Goal: Task Accomplishment & Management: Use online tool/utility

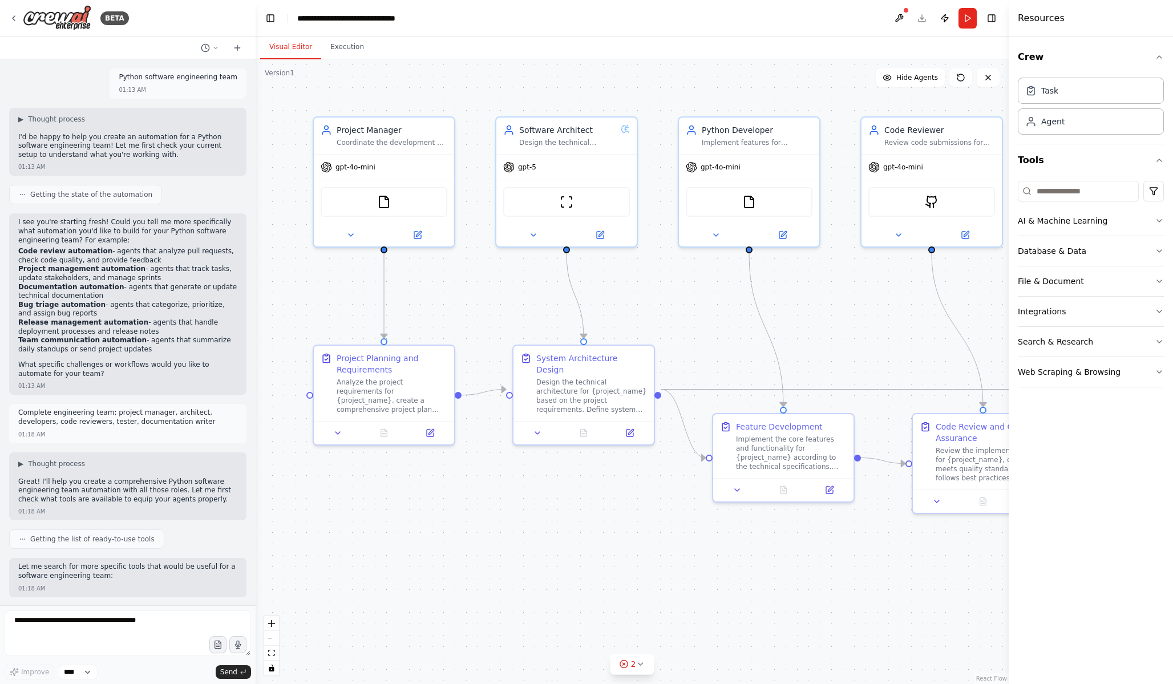
scroll to position [1036, 0]
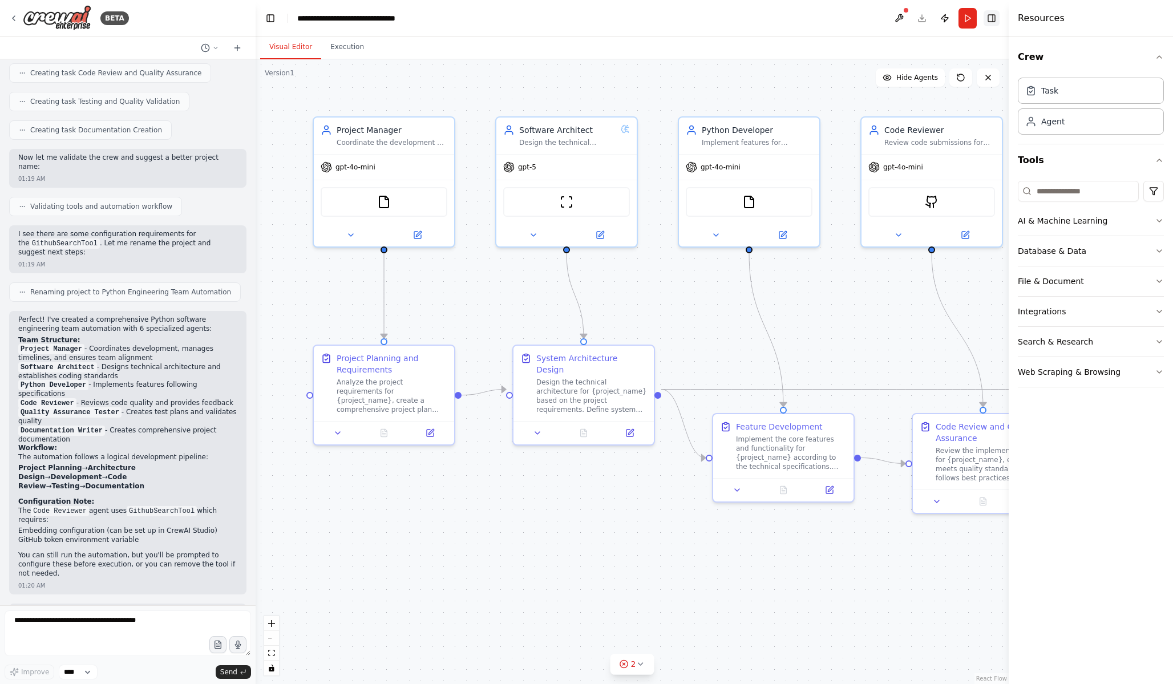
click at [993, 19] on button "Toggle Right Sidebar" at bounding box center [992, 18] width 16 height 16
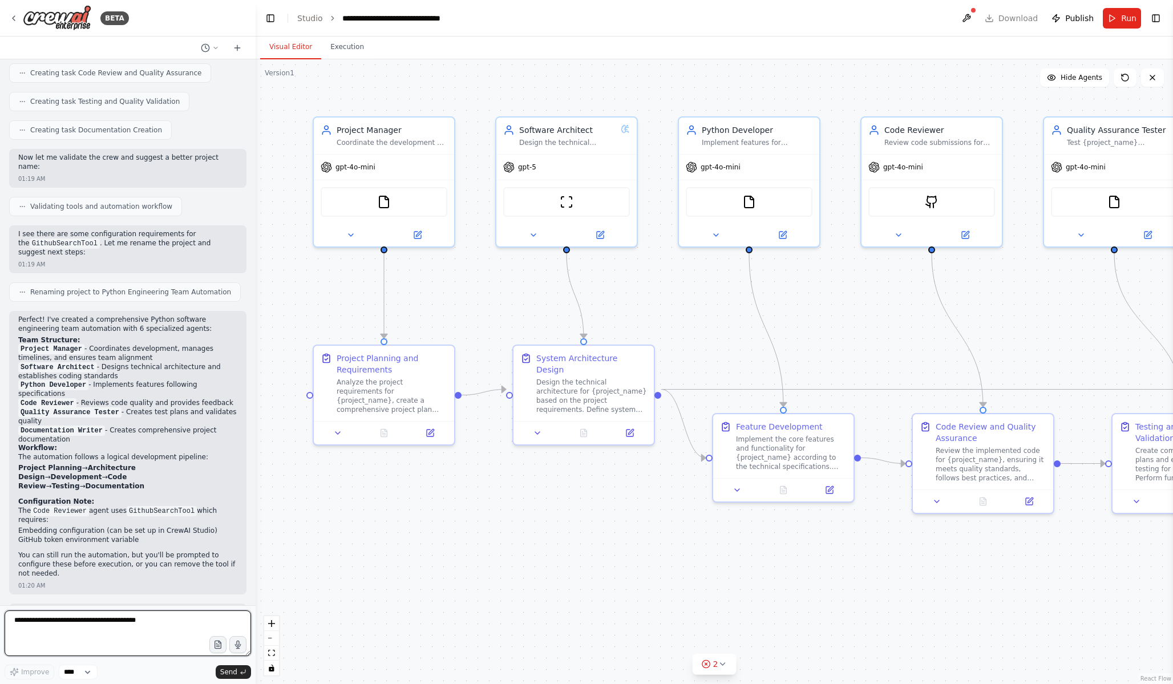
click at [59, 630] on textarea at bounding box center [128, 633] width 246 height 46
click at [88, 639] on textarea "**********" at bounding box center [128, 633] width 246 height 46
click at [120, 650] on textarea "**********" at bounding box center [128, 633] width 246 height 46
type textarea "**********"
click at [230, 670] on span "Send" at bounding box center [228, 671] width 17 height 9
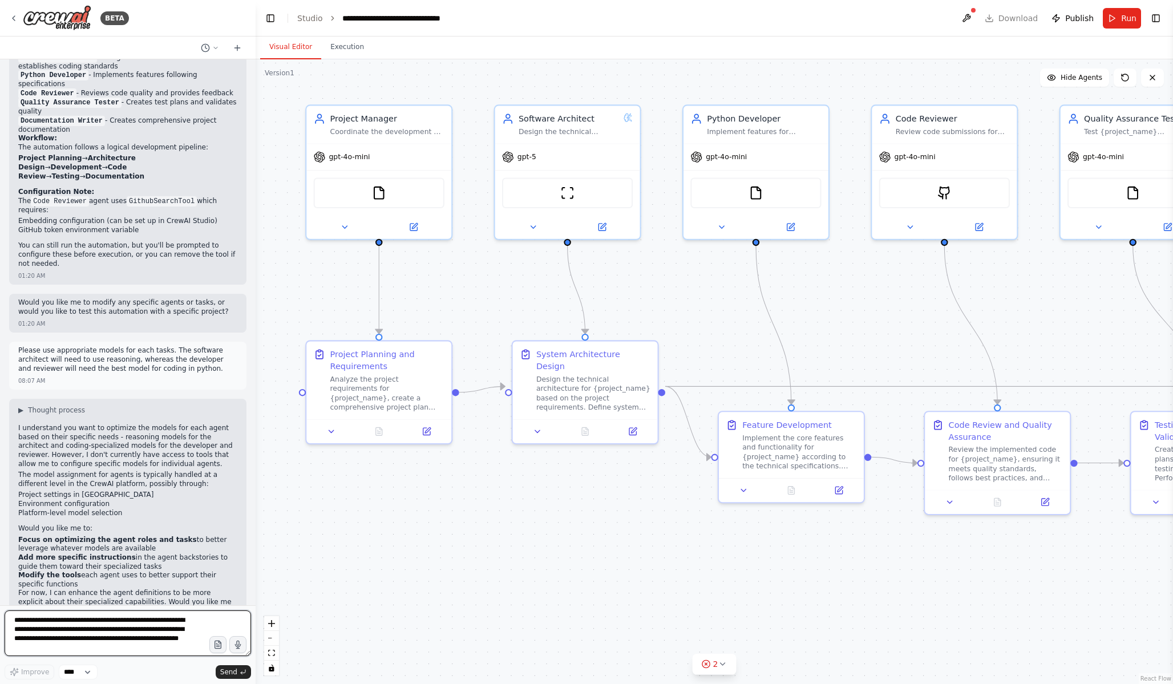
scroll to position [3, 0]
click at [727, 222] on button at bounding box center [721, 225] width 67 height 14
click at [722, 224] on icon at bounding box center [722, 225] width 10 height 10
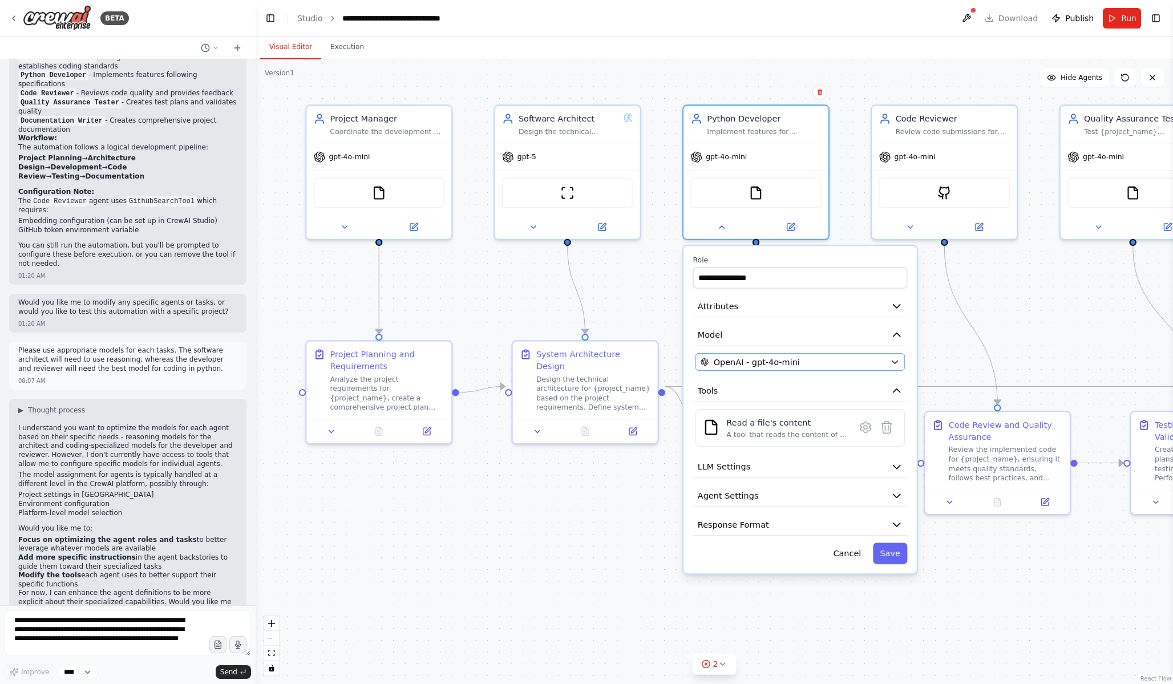
click at [815, 357] on div "OpenAI - gpt-4o-mini" at bounding box center [793, 362] width 185 height 12
click at [818, 358] on div "OpenAI - gpt-4o-mini" at bounding box center [793, 362] width 185 height 12
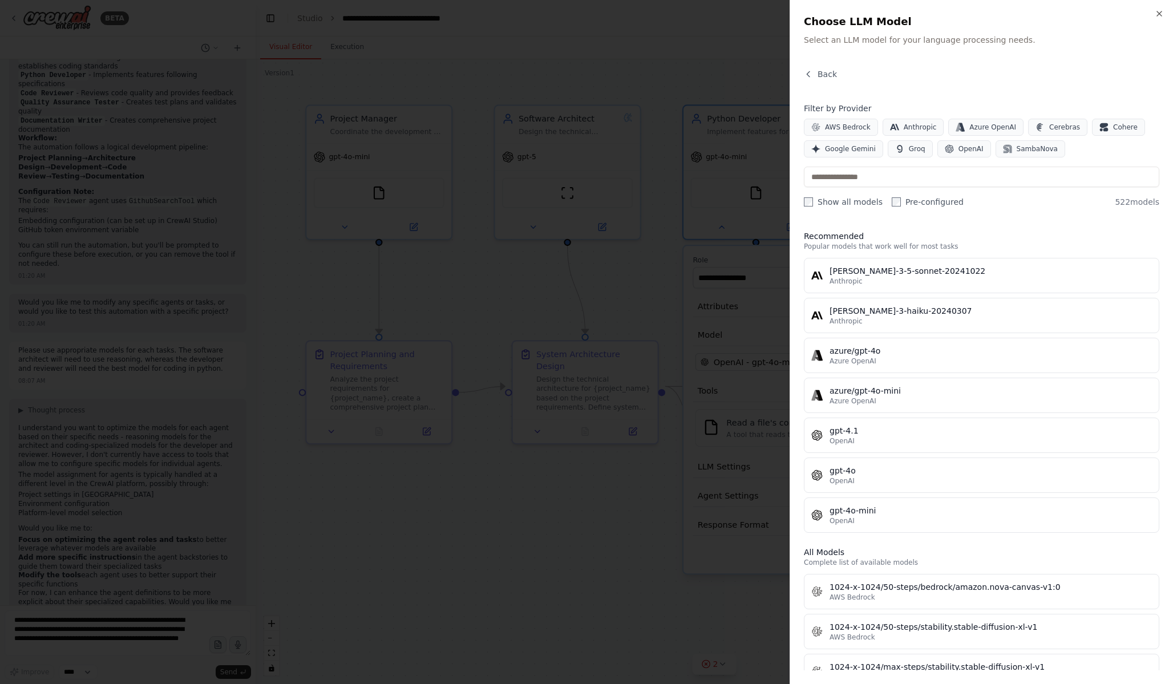
scroll to position [0, 0]
click at [925, 124] on span "Anthropic" at bounding box center [920, 127] width 33 height 9
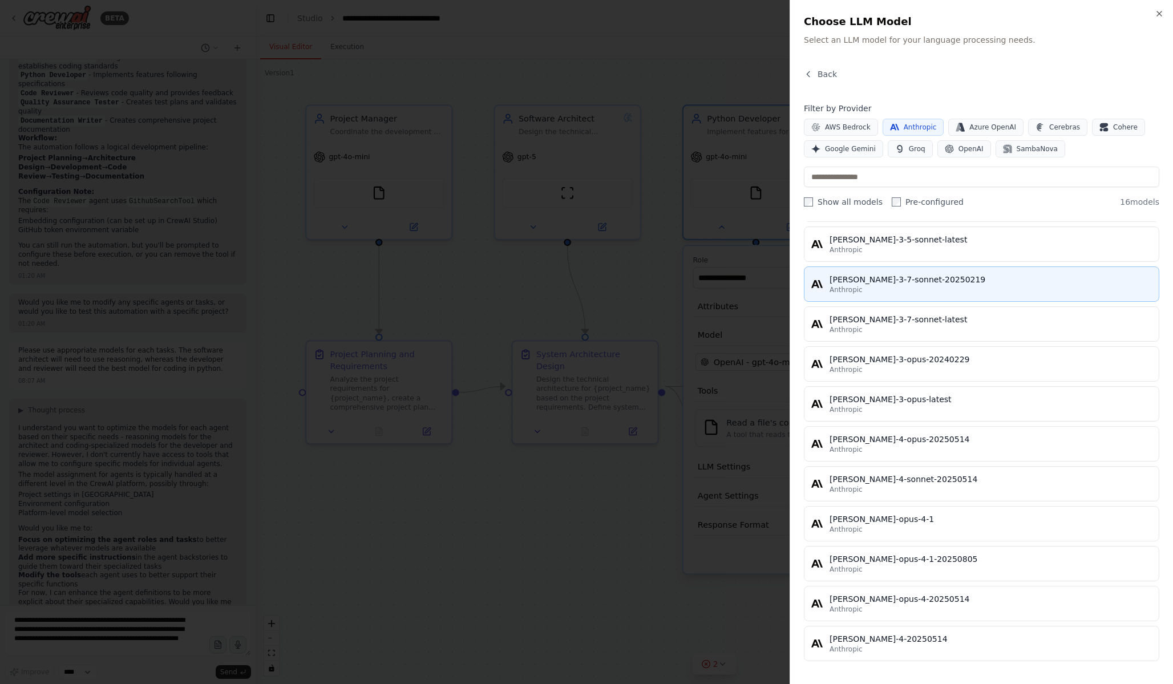
scroll to position [268, 0]
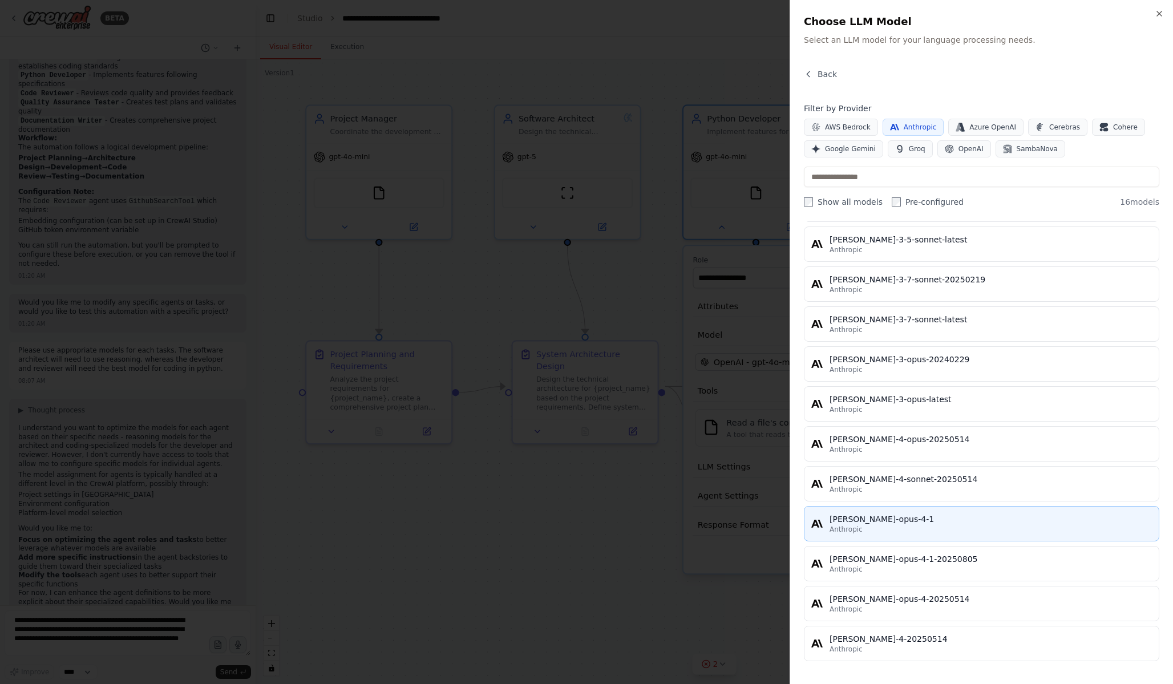
click at [1025, 518] on div "[PERSON_NAME]-opus-4-1" at bounding box center [991, 518] width 322 height 11
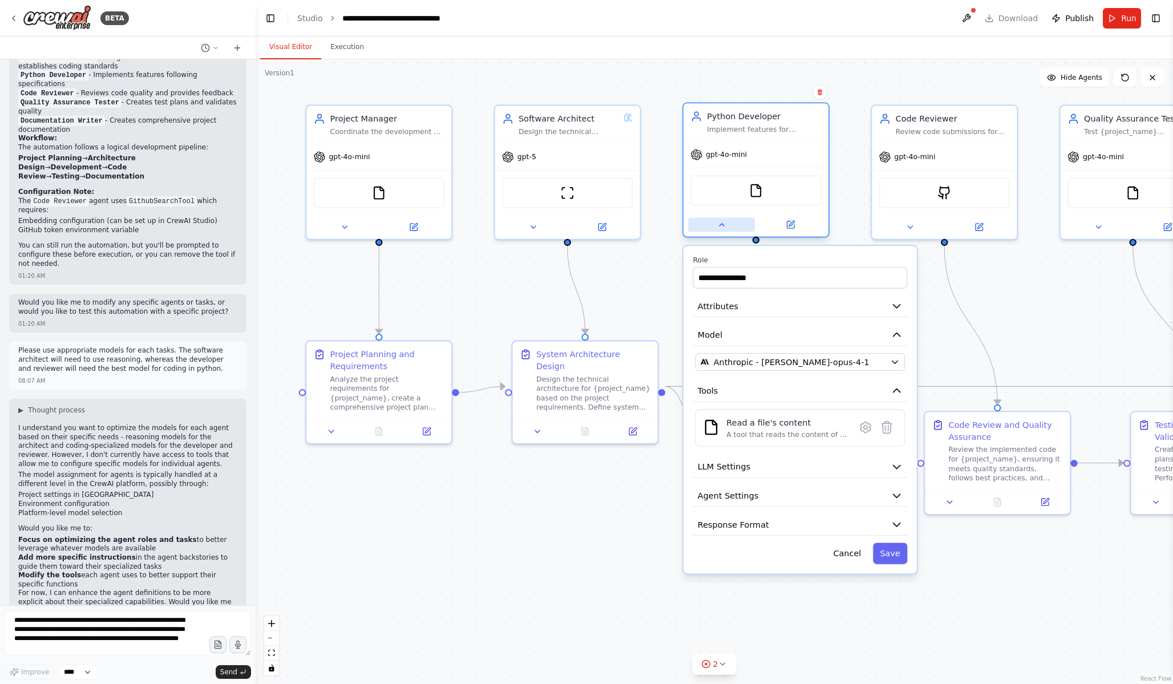
click at [723, 224] on icon at bounding box center [722, 225] width 10 height 10
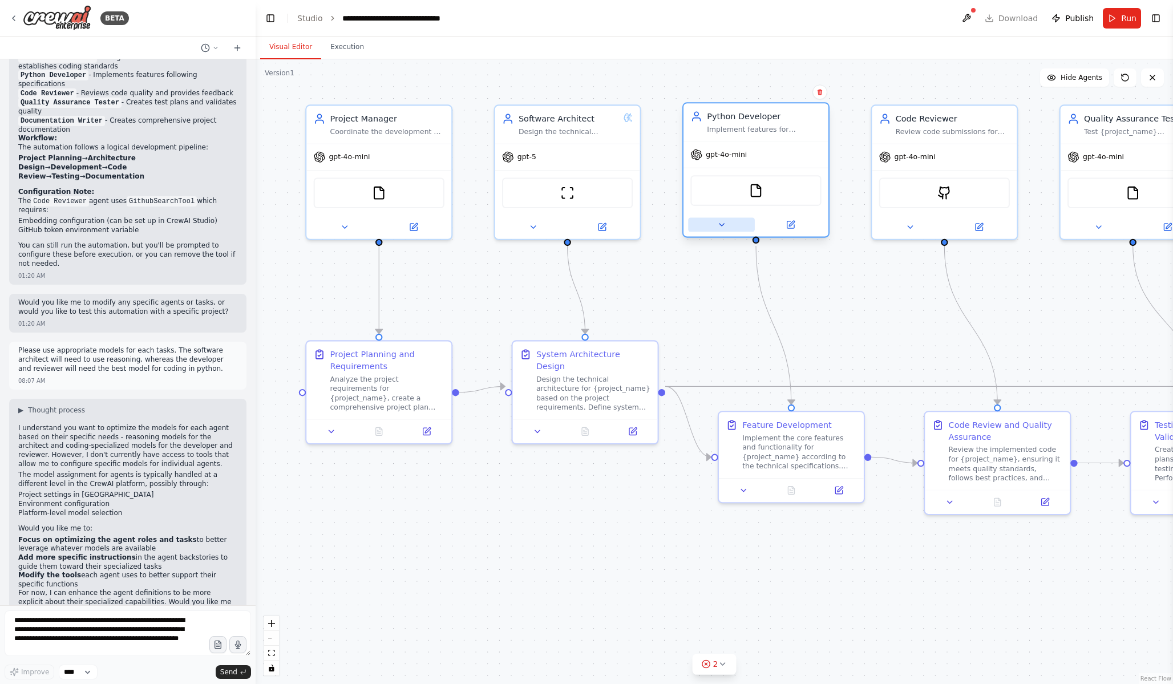
click at [723, 224] on icon at bounding box center [722, 225] width 10 height 10
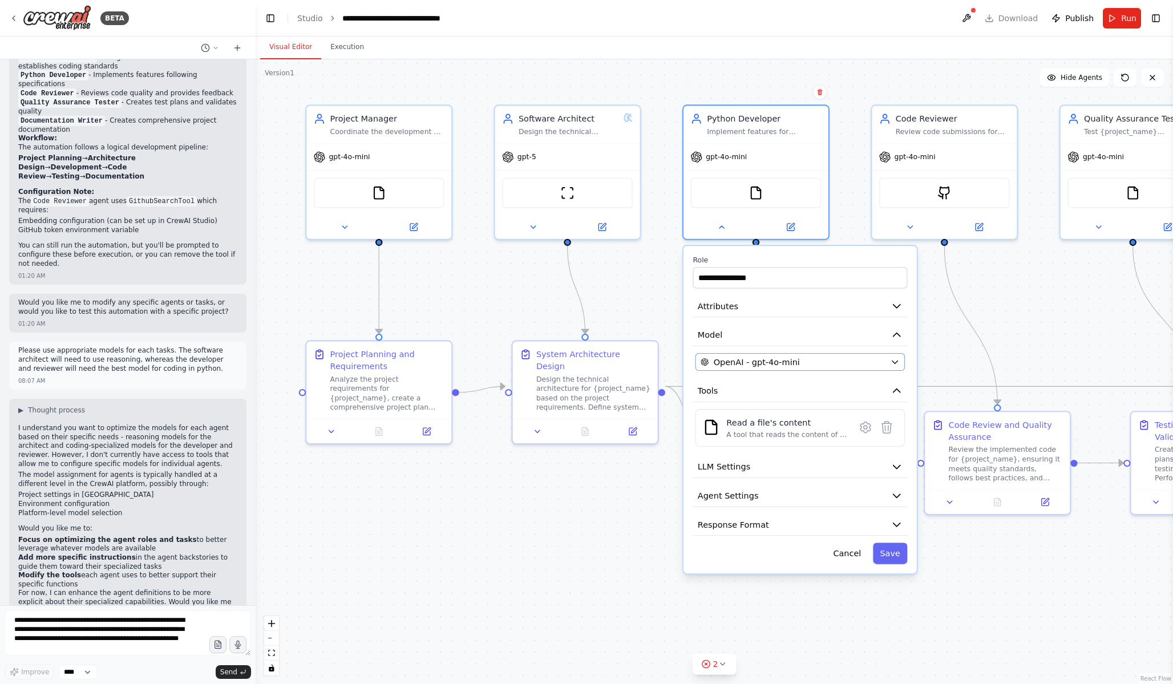
click at [838, 361] on div "OpenAI - gpt-4o-mini" at bounding box center [793, 362] width 185 height 12
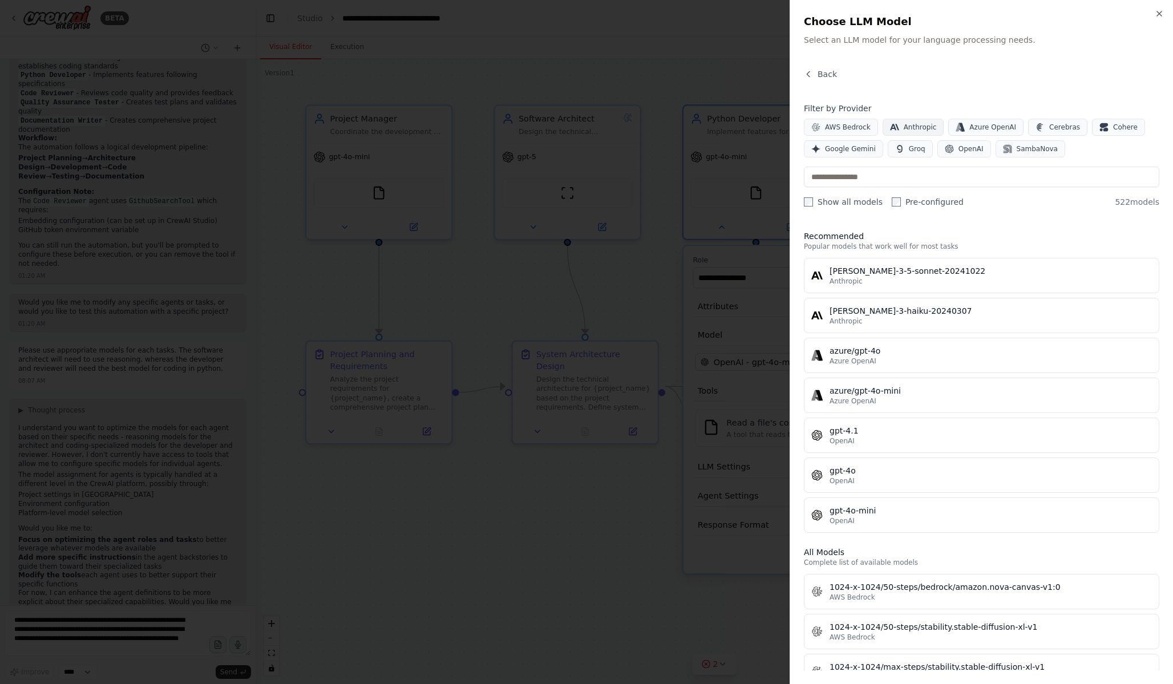
click at [915, 120] on button "Anthropic" at bounding box center [914, 127] width 62 height 17
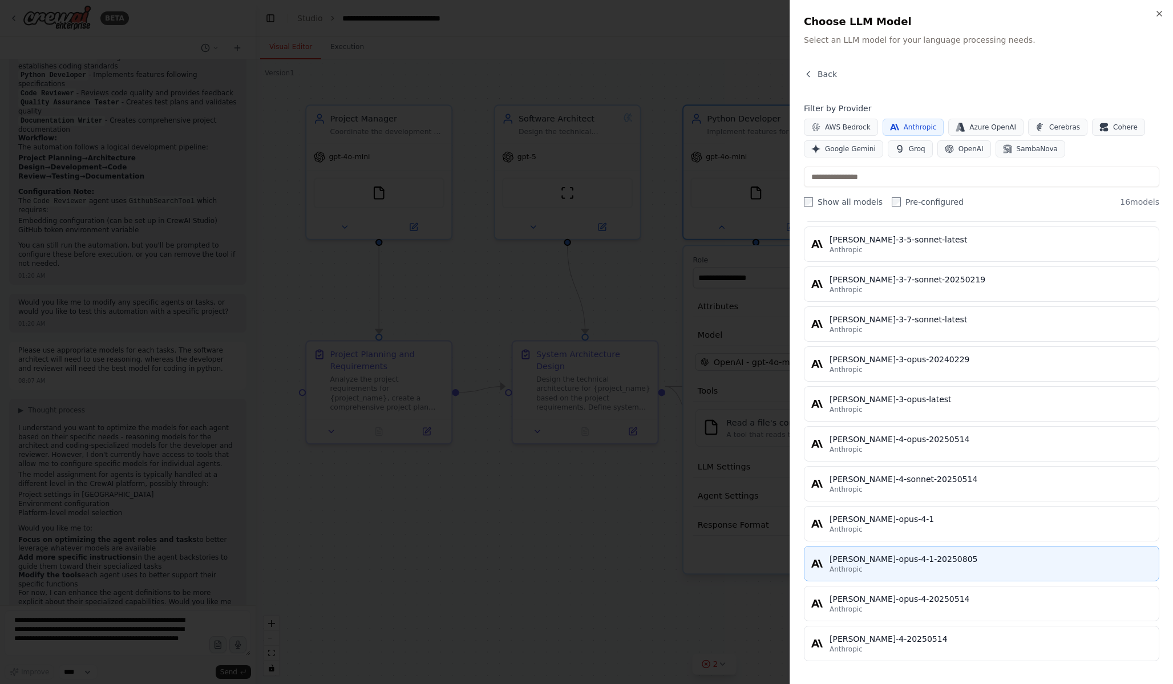
click at [1013, 547] on button "[PERSON_NAME]-opus-4-1-20250805 Anthropic" at bounding box center [981, 563] width 355 height 35
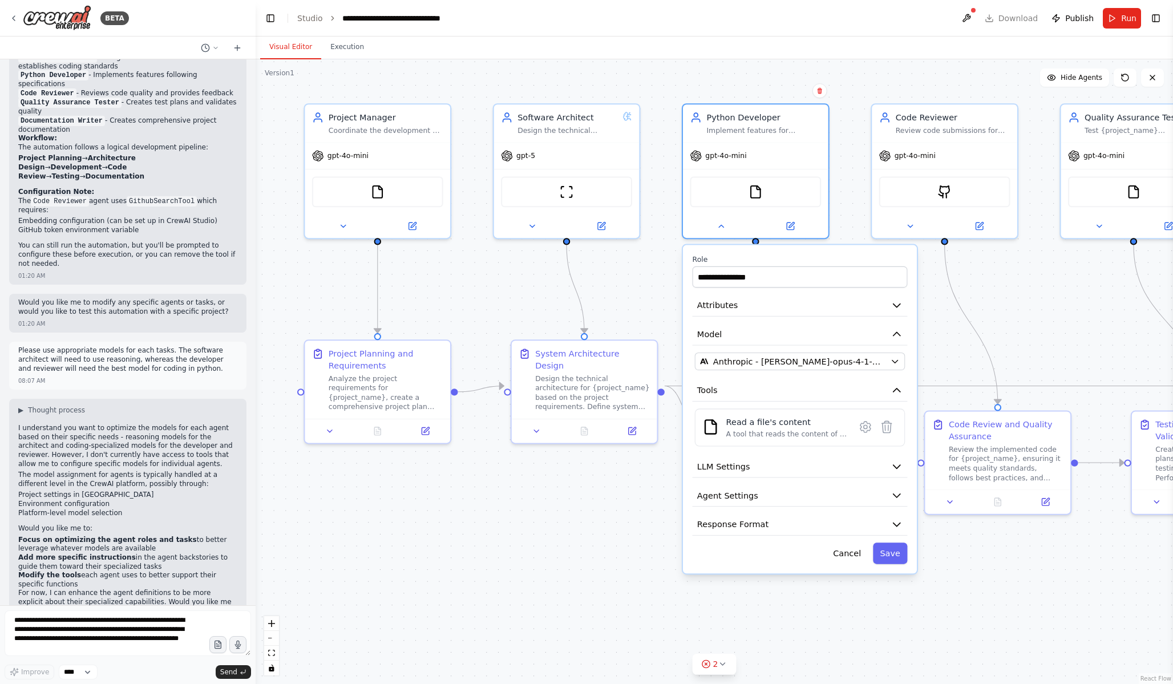
scroll to position [0, 0]
click at [730, 667] on button "2" at bounding box center [715, 664] width 44 height 21
click at [810, 599] on icon at bounding box center [813, 597] width 9 height 9
click at [877, 605] on div ".deletable-edge-delete-btn { width: 20px; height: 20px; border: 0px solid #ffff…" at bounding box center [714, 371] width 917 height 625
click at [985, 549] on div ".deletable-edge-delete-btn { width: 20px; height: 20px; border: 0px solid #ffff…" at bounding box center [714, 371] width 917 height 625
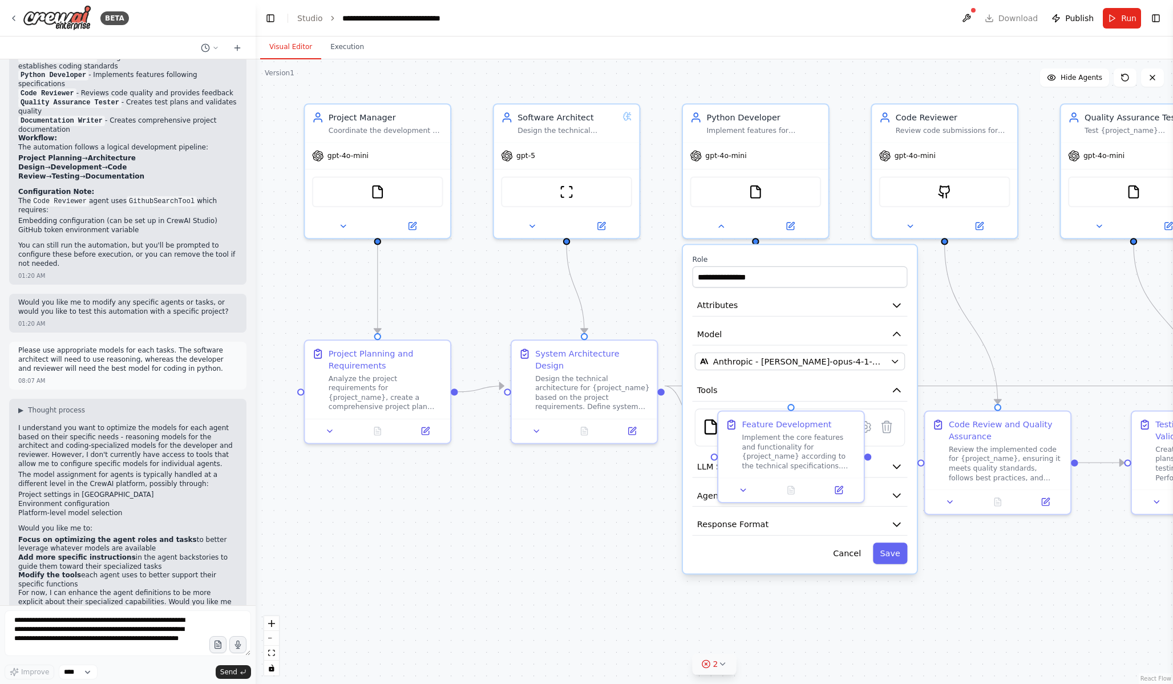
click at [990, 325] on div ".deletable-edge-delete-btn { width: 20px; height: 20px; border: 0px solid #ffff…" at bounding box center [714, 371] width 917 height 625
click at [641, 471] on div ".deletable-edge-delete-btn { width: 20px; height: 20px; border: 0px solid #ffff…" at bounding box center [714, 371] width 917 height 625
click at [851, 555] on button "Cancel" at bounding box center [847, 553] width 42 height 21
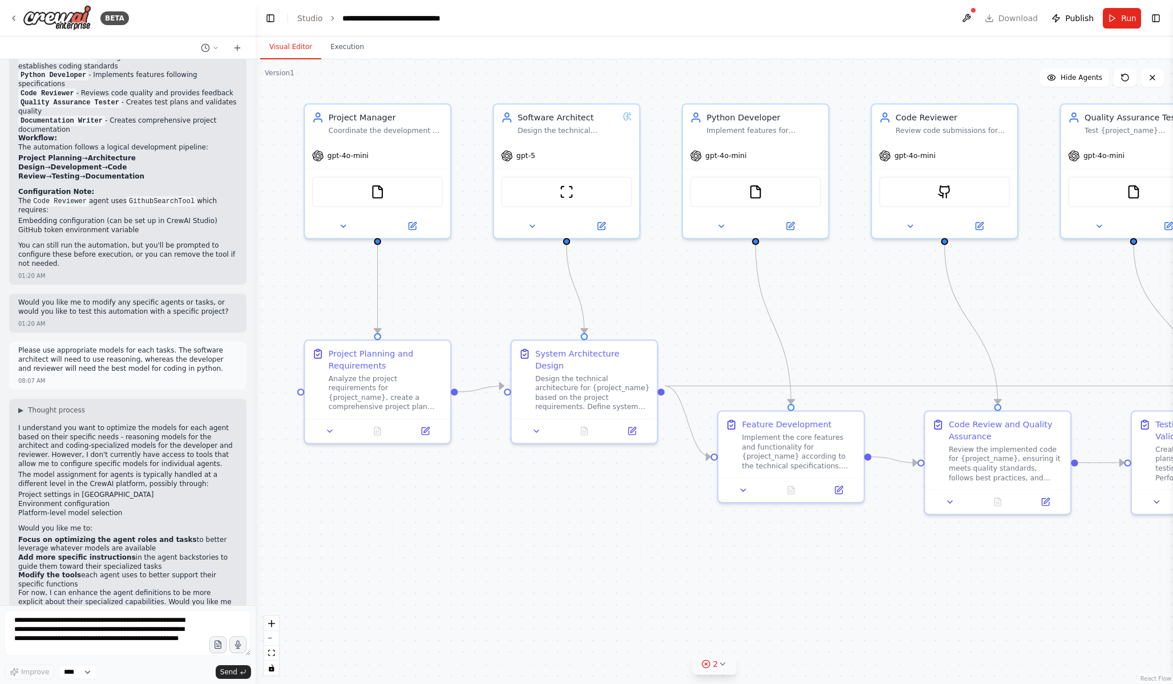
click at [831, 555] on div ".deletable-edge-delete-btn { width: 20px; height: 20px; border: 0px solid #ffff…" at bounding box center [714, 371] width 917 height 625
click at [722, 296] on div ".deletable-edge-delete-btn { width: 20px; height: 20px; border: 0px solid #ffff…" at bounding box center [714, 371] width 917 height 625
click at [827, 297] on div ".deletable-edge-delete-btn { width: 20px; height: 20px; border: 0px solid #ffff…" at bounding box center [714, 371] width 917 height 625
click at [851, 298] on div ".deletable-edge-delete-btn { width: 20px; height: 20px; border: 0px solid #ffff…" at bounding box center [714, 371] width 917 height 625
click at [727, 233] on div at bounding box center [755, 223] width 145 height 23
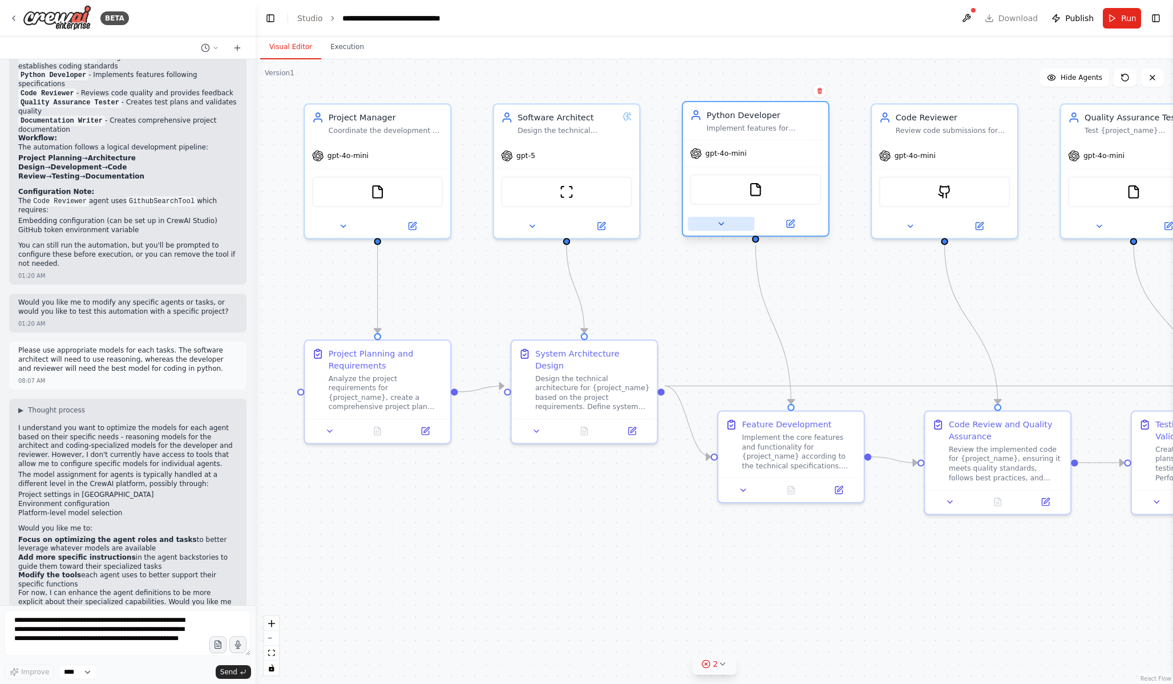
click at [726, 226] on icon at bounding box center [722, 224] width 10 height 10
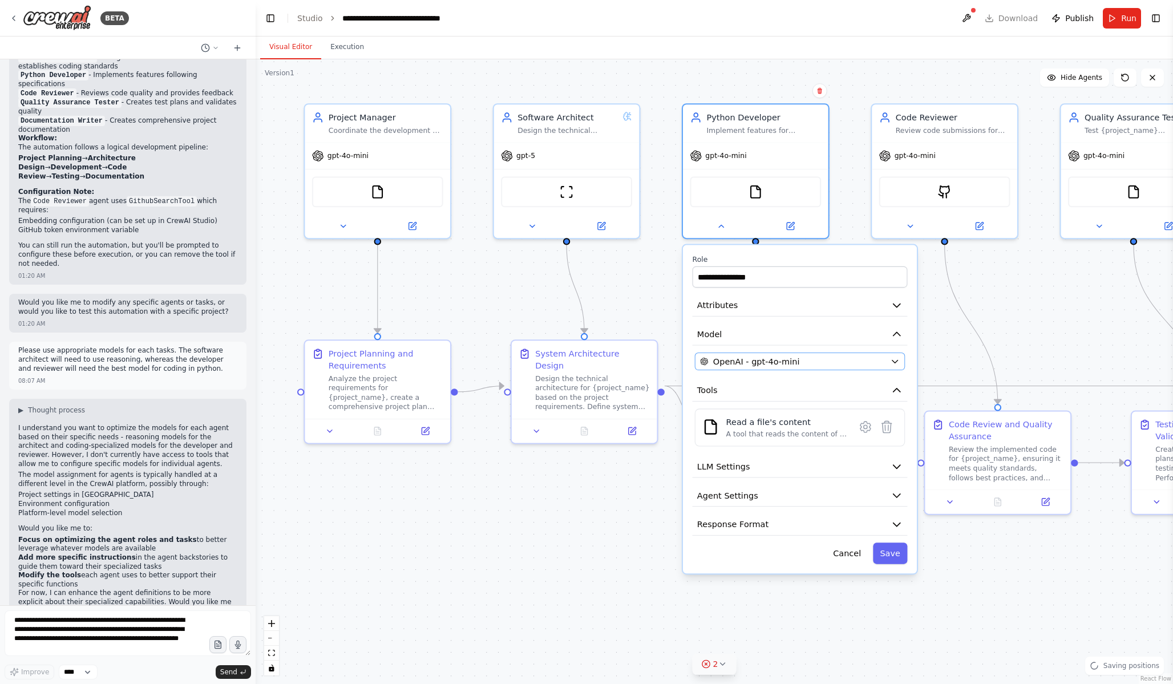
click at [795, 360] on span "OpenAI - gpt-4o-mini" at bounding box center [756, 361] width 87 height 12
click at [806, 359] on div "OpenAI - gpt-4o-mini" at bounding box center [792, 361] width 185 height 12
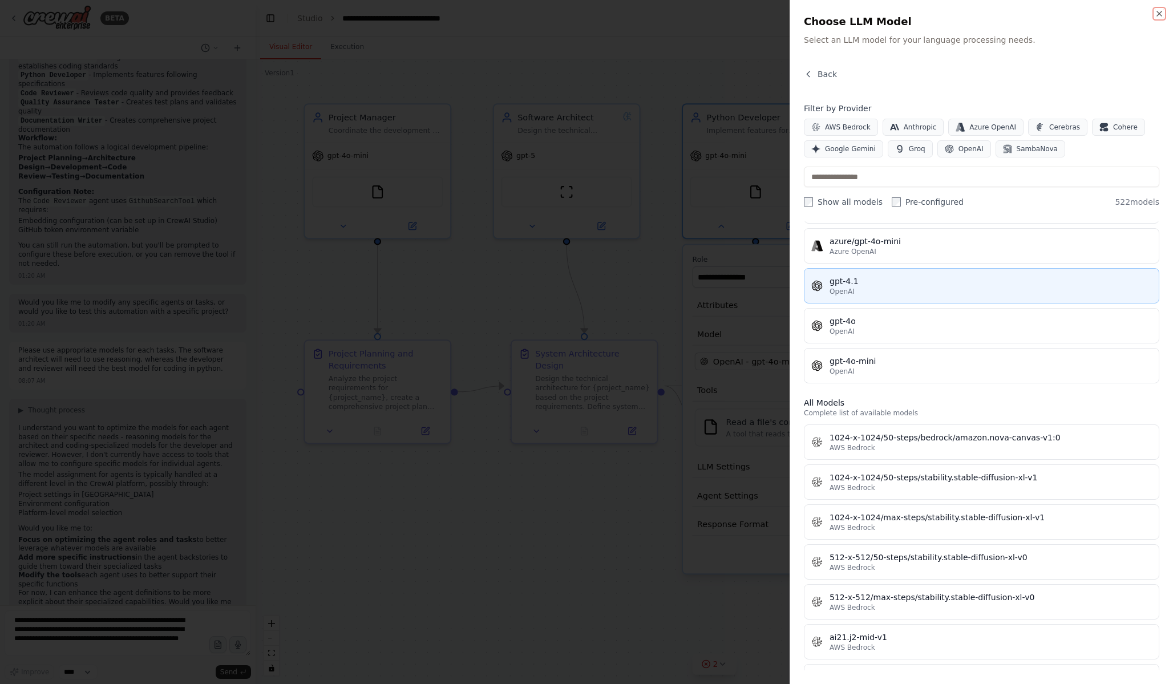
scroll to position [145, 0]
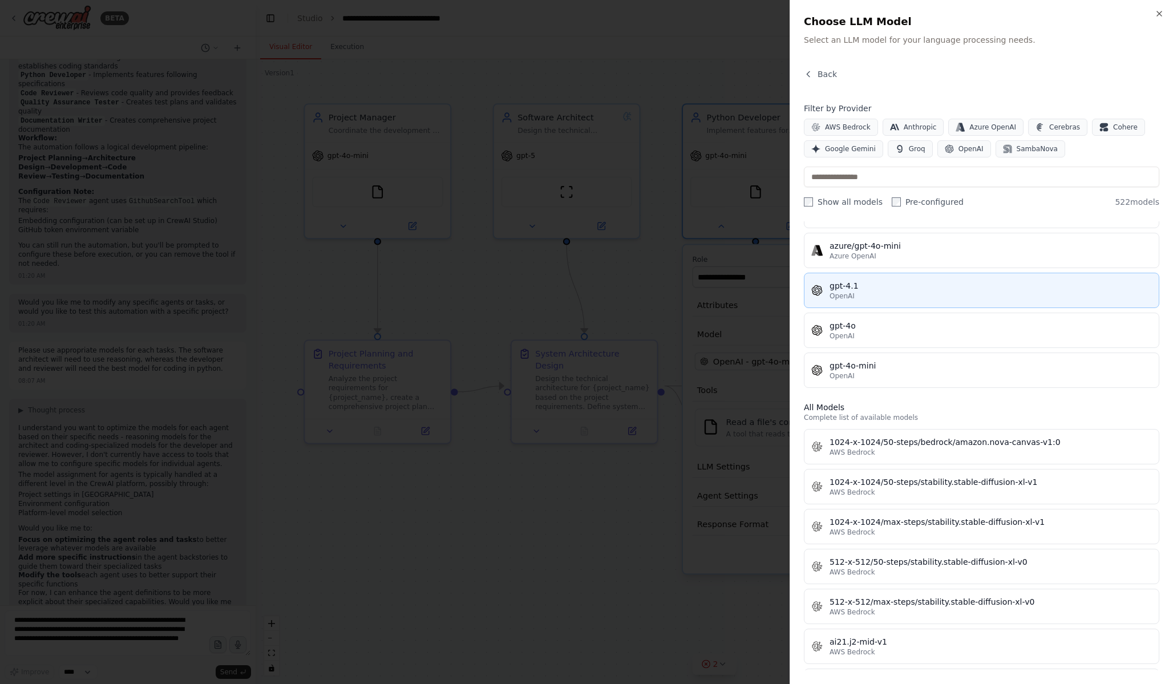
click at [1026, 296] on div "OpenAI" at bounding box center [991, 296] width 322 height 9
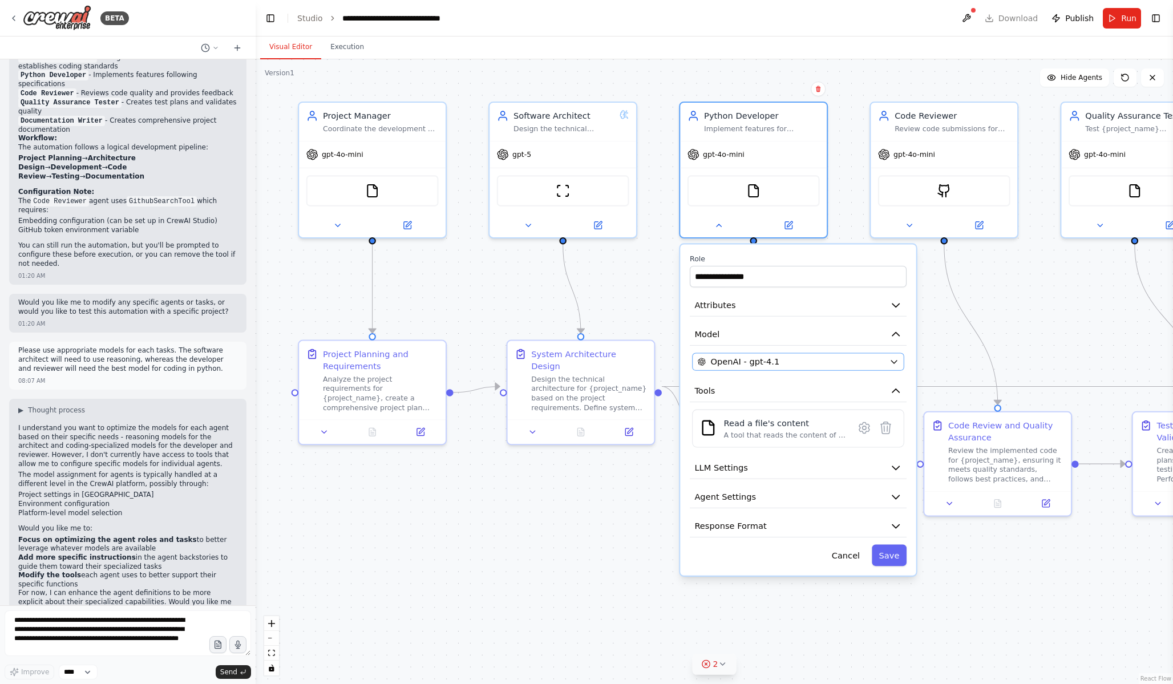
click at [851, 363] on div "OpenAI - gpt-4.1" at bounding box center [791, 362] width 187 height 12
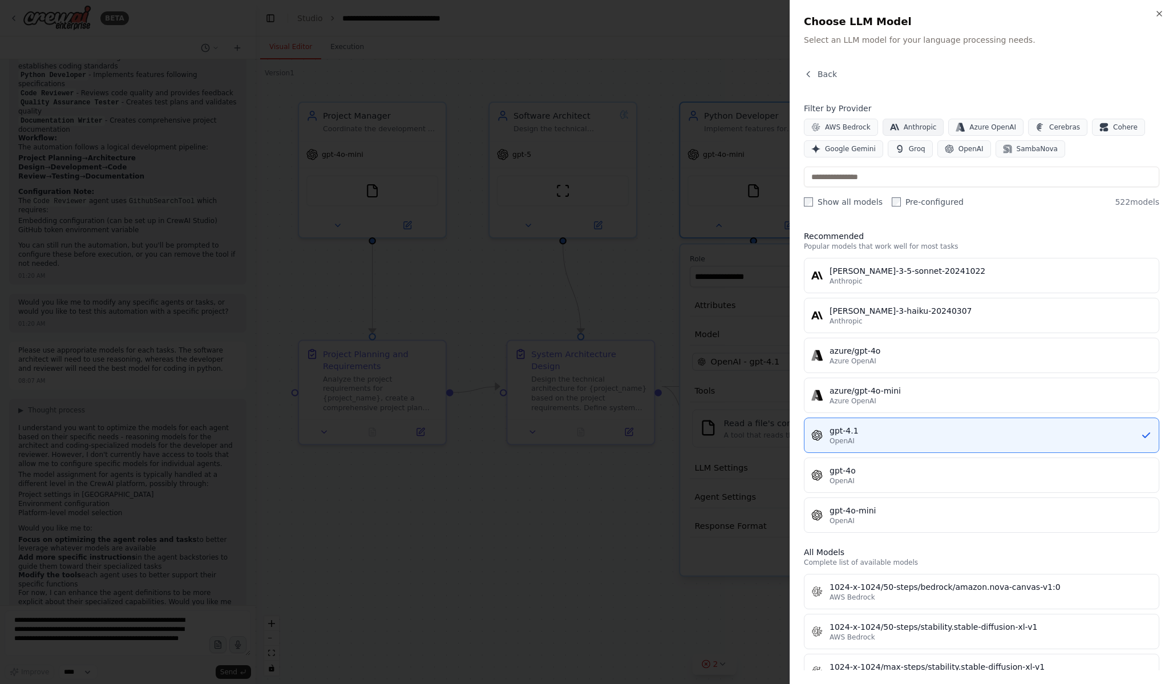
click at [916, 123] on span "Anthropic" at bounding box center [920, 127] width 33 height 9
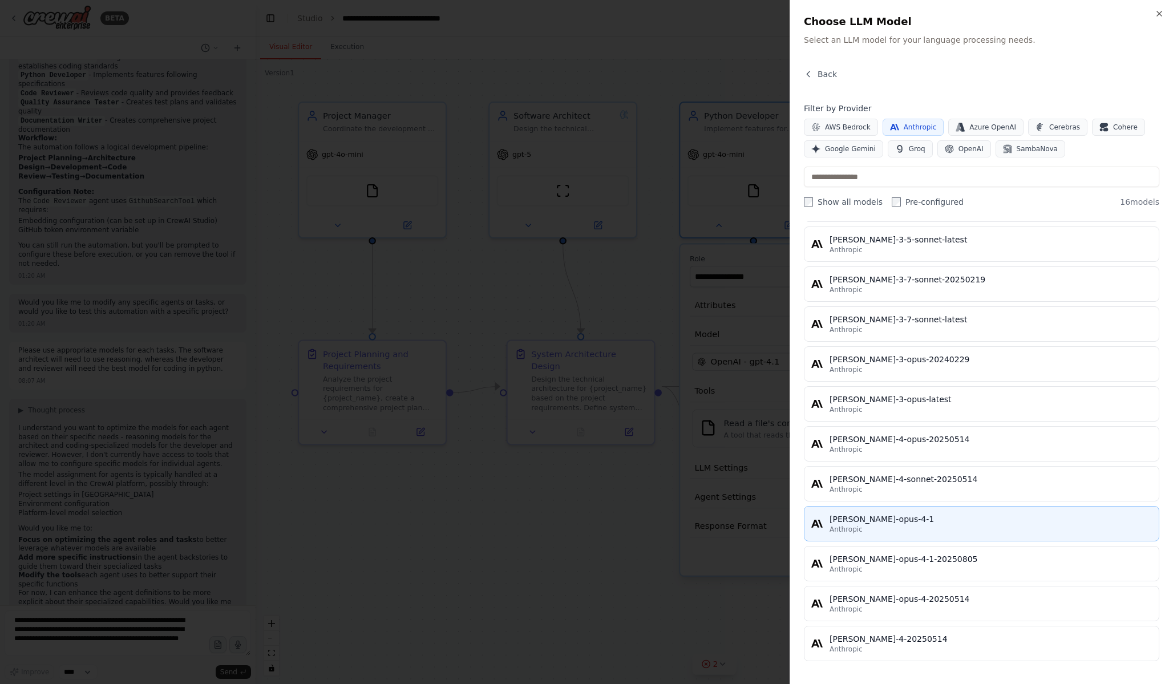
scroll to position [268, 0]
click at [915, 523] on div "[PERSON_NAME]-opus-4-1" at bounding box center [991, 518] width 322 height 11
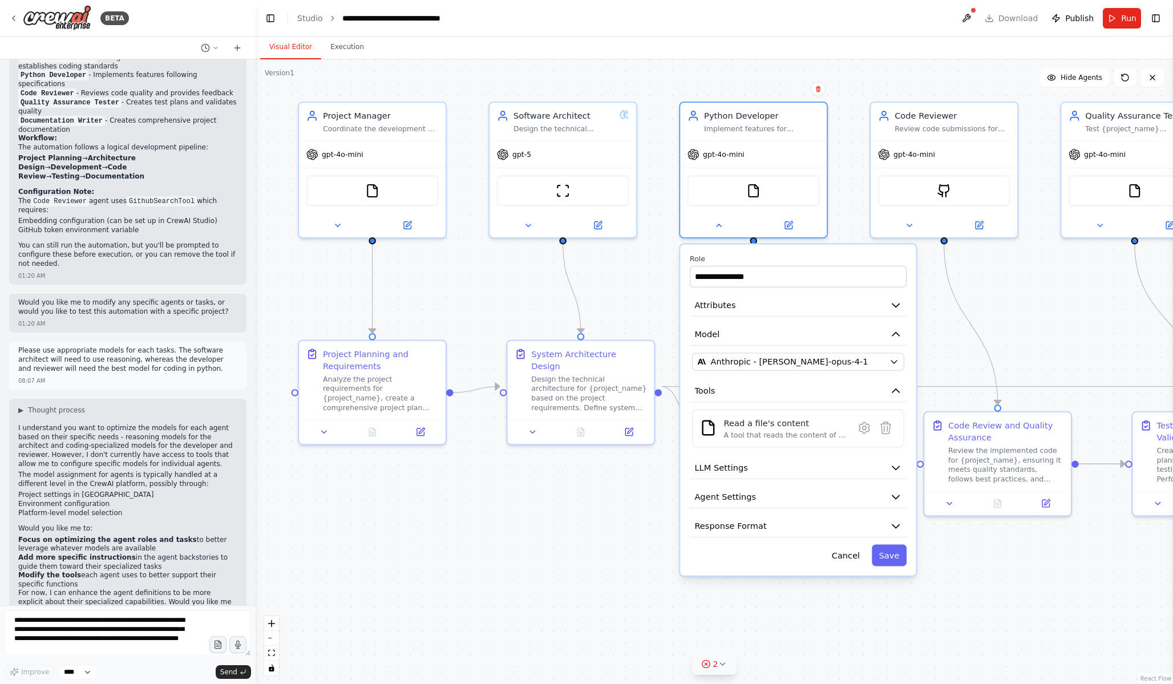
click at [880, 554] on button "Save" at bounding box center [889, 556] width 35 height 22
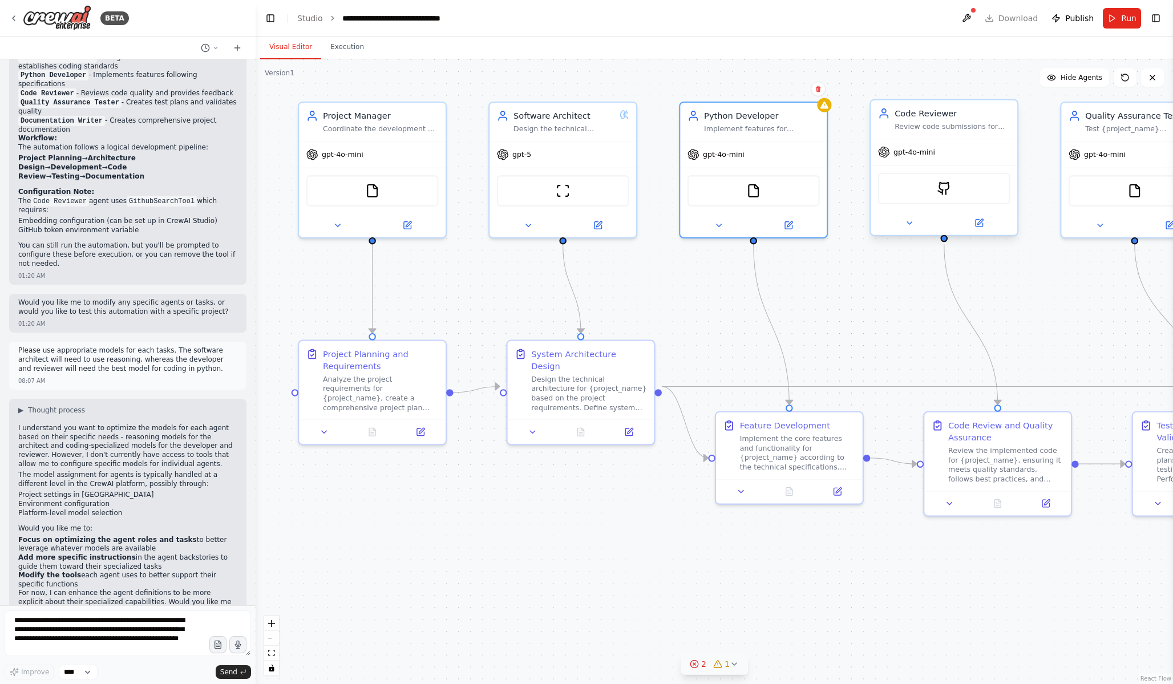
click at [941, 157] on div "gpt-4o-mini" at bounding box center [944, 152] width 147 height 26
click at [910, 223] on icon at bounding box center [909, 223] width 5 height 2
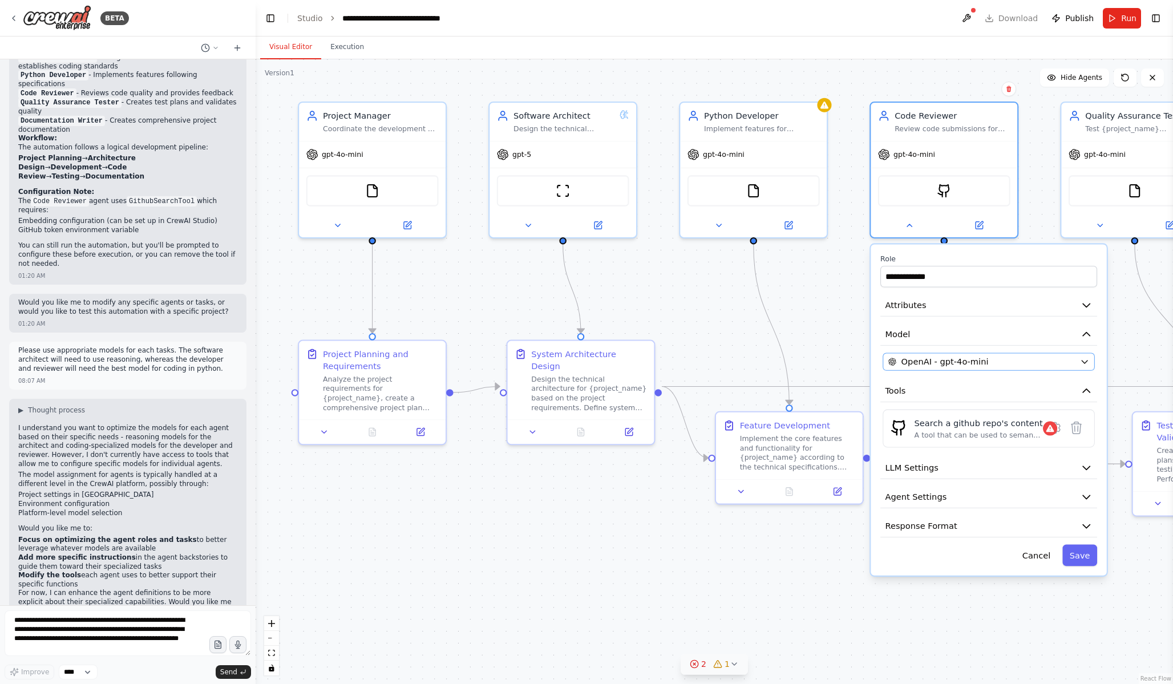
click at [969, 364] on span "OpenAI - gpt-4o-mini" at bounding box center [944, 362] width 87 height 12
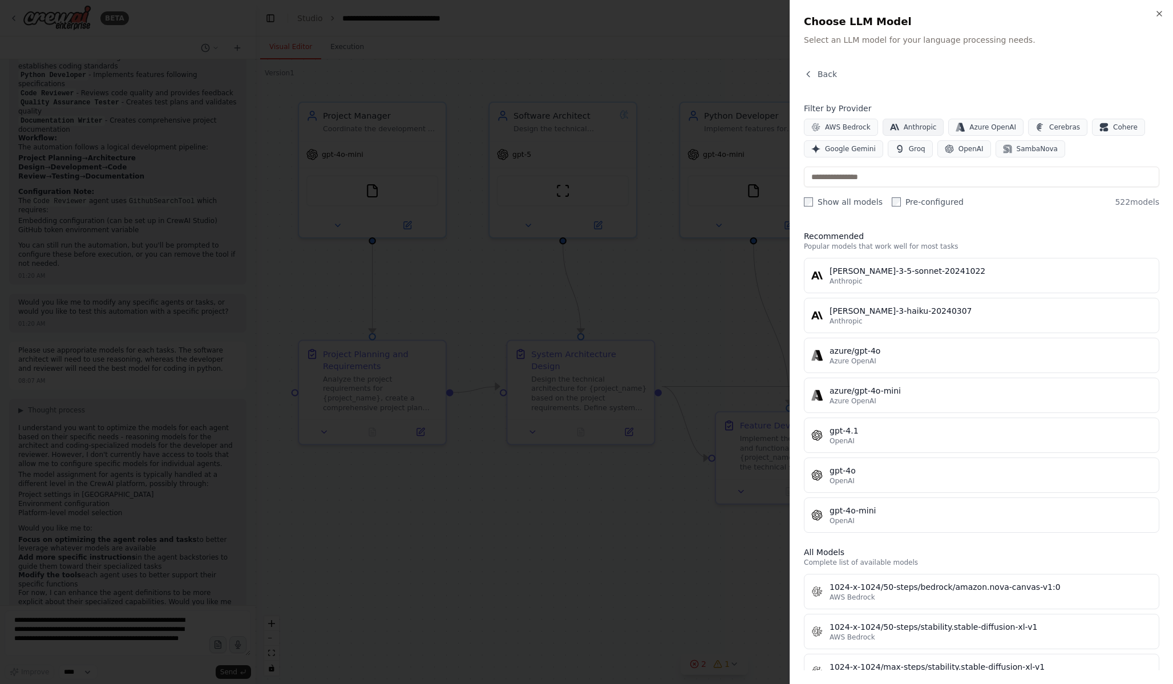
click at [921, 128] on span "Anthropic" at bounding box center [920, 127] width 33 height 9
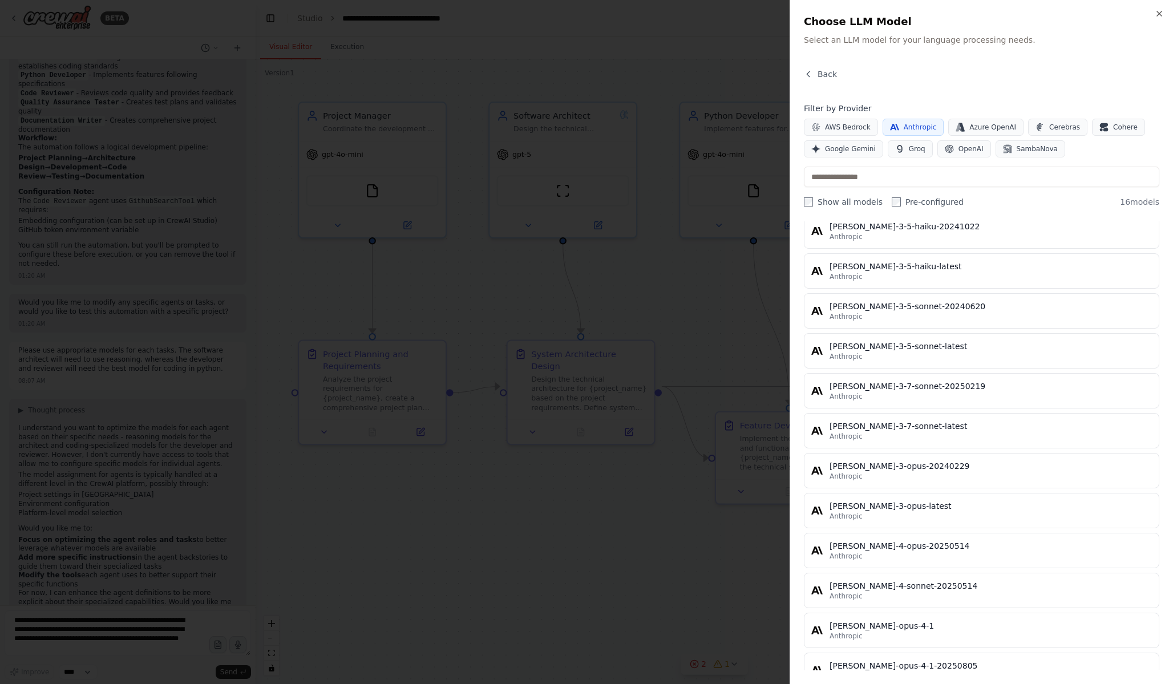
scroll to position [162, 0]
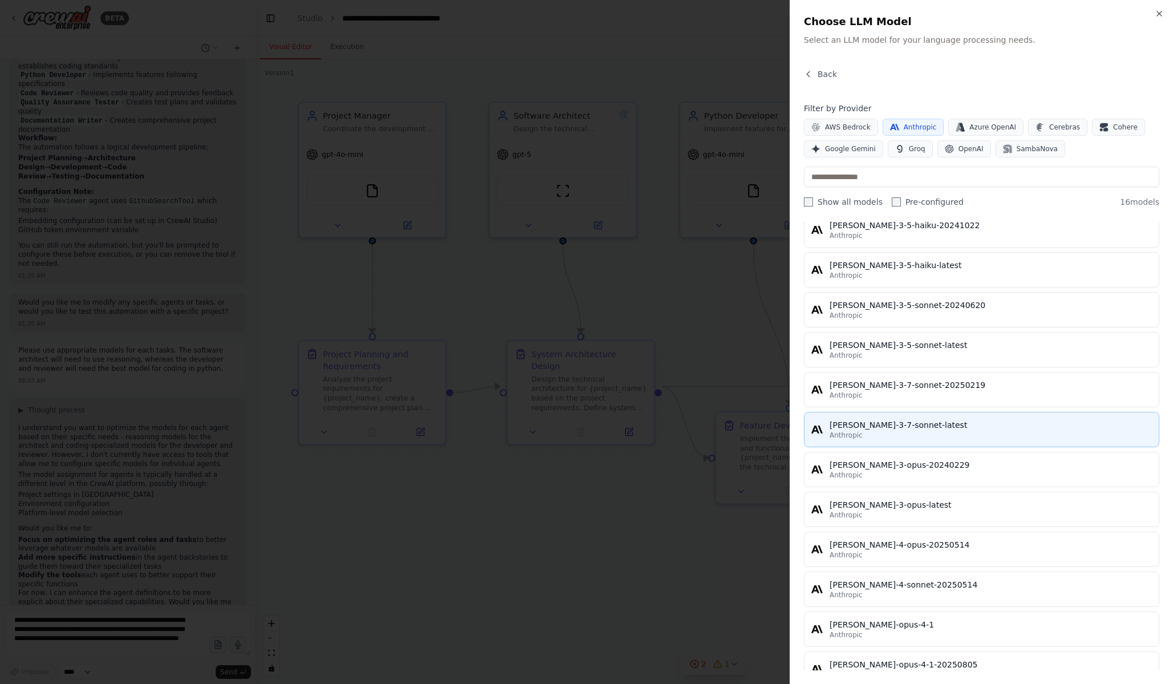
click at [975, 414] on button "[PERSON_NAME]-3-7-sonnet-latest Anthropic" at bounding box center [981, 429] width 355 height 35
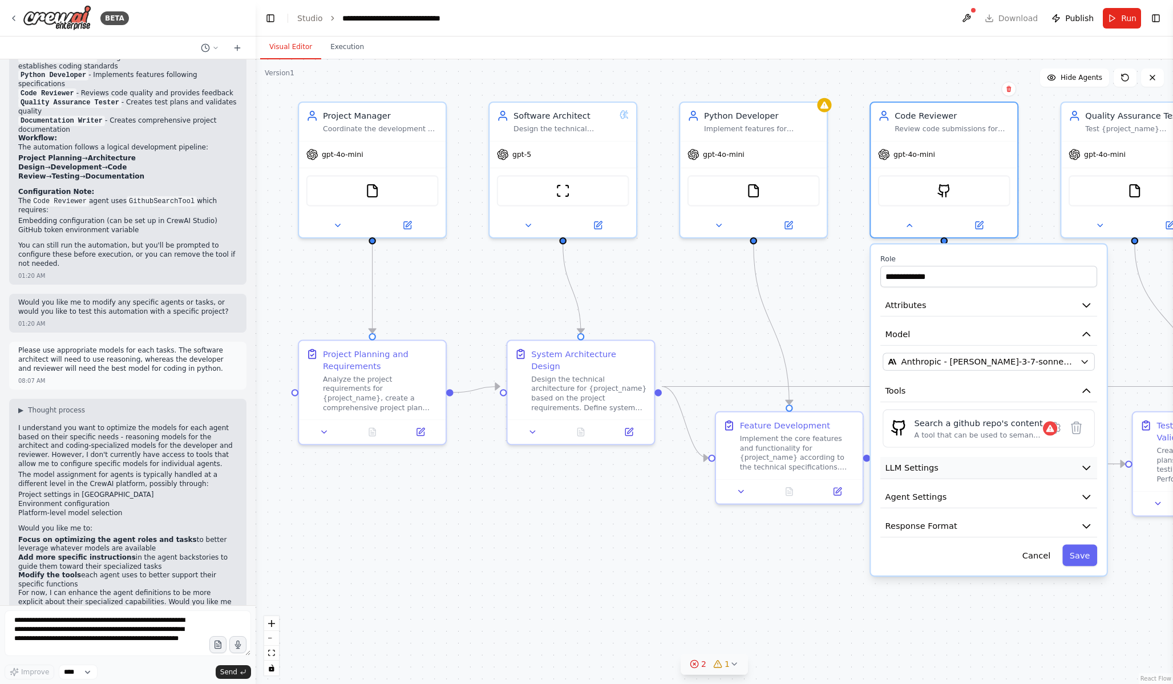
click at [1084, 468] on icon "button" at bounding box center [1087, 468] width 12 height 12
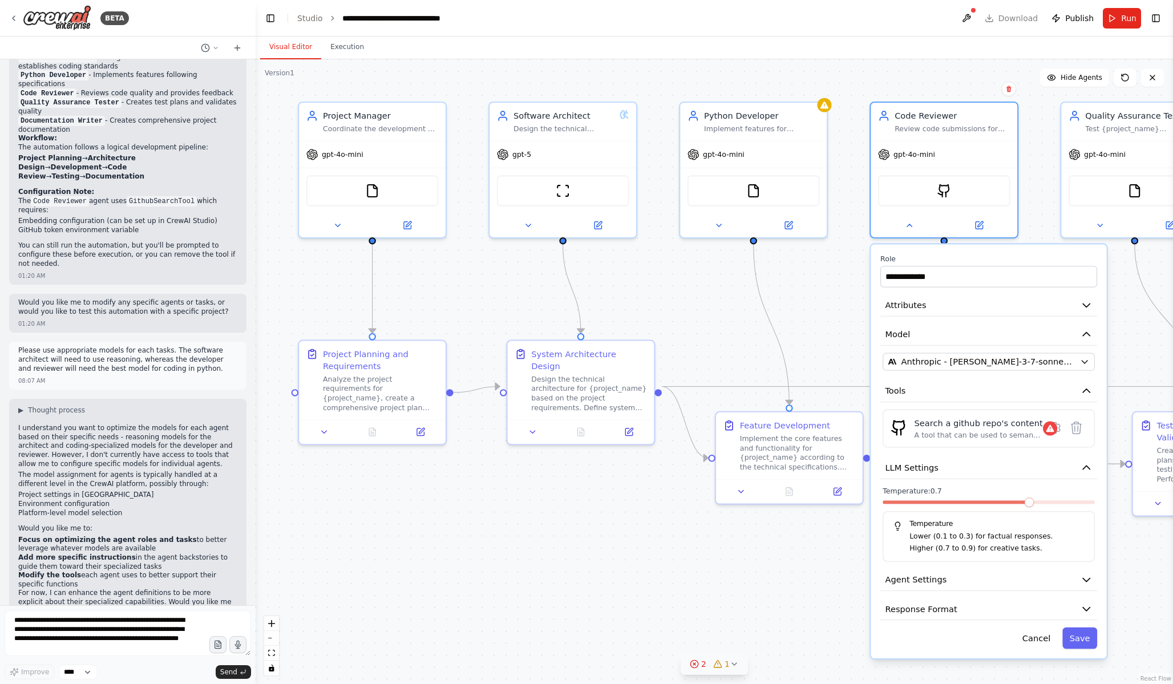
click at [945, 504] on span at bounding box center [989, 501] width 212 height 3
click at [1085, 468] on icon "button" at bounding box center [1086, 467] width 7 height 3
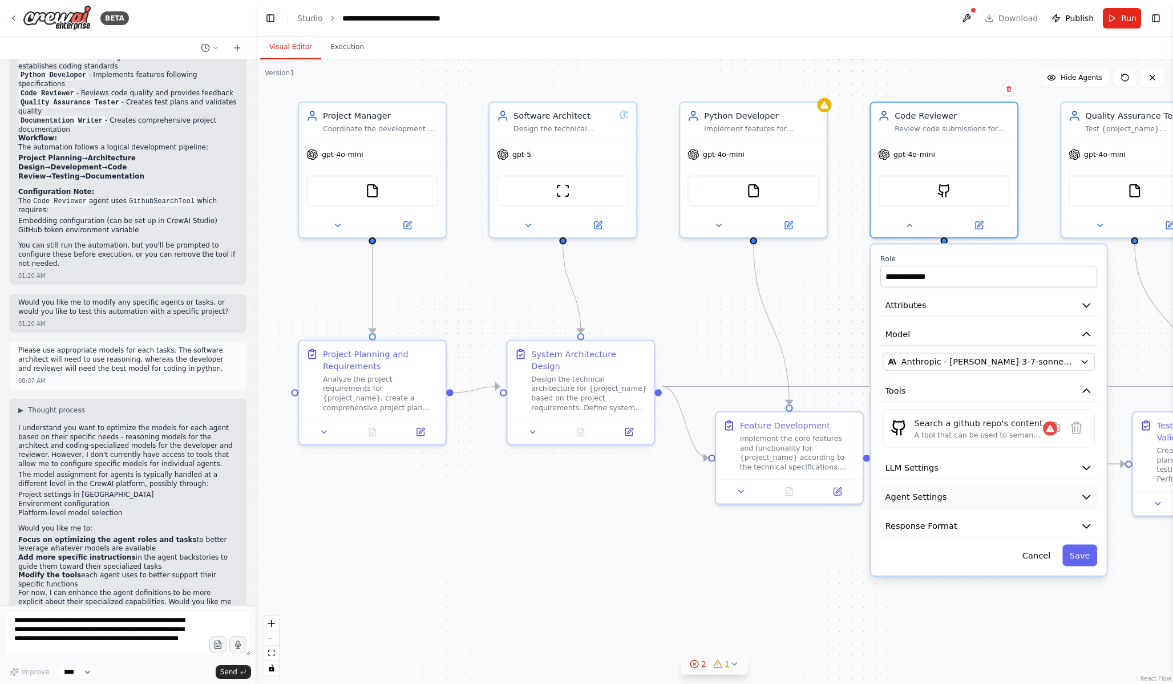
click at [985, 504] on button "Agent Settings" at bounding box center [988, 497] width 217 height 22
click at [988, 498] on button "Agent Settings" at bounding box center [988, 497] width 217 height 22
click at [1077, 553] on button "Save" at bounding box center [1079, 556] width 35 height 22
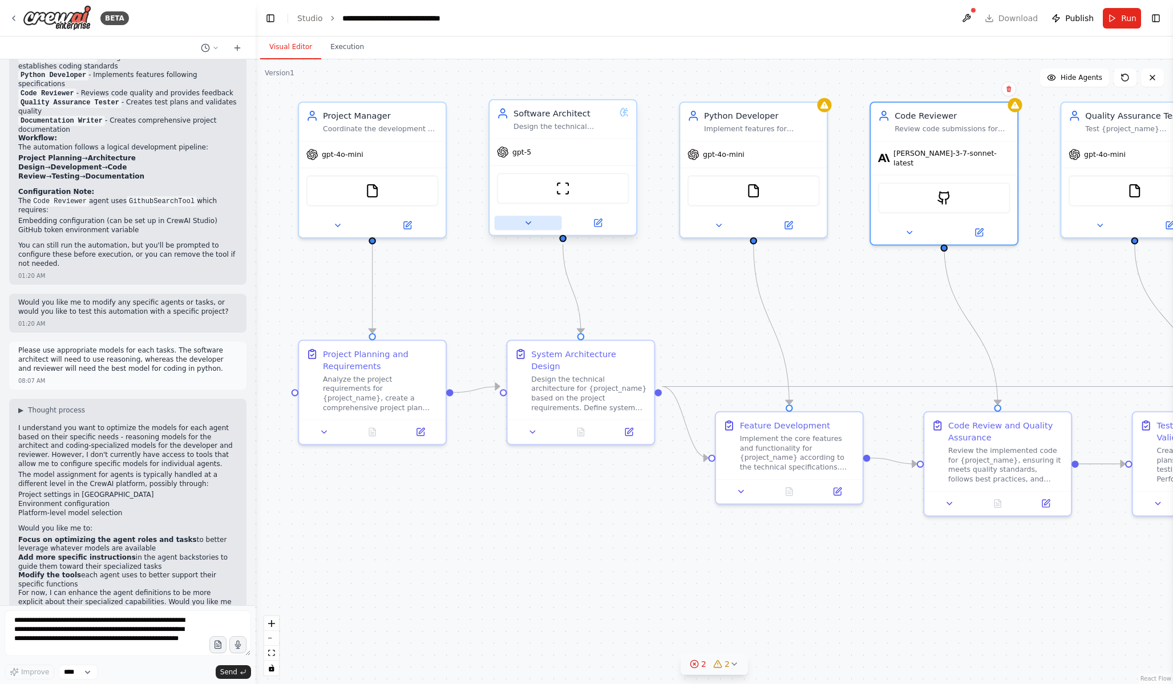
click at [529, 227] on icon at bounding box center [528, 224] width 10 height 10
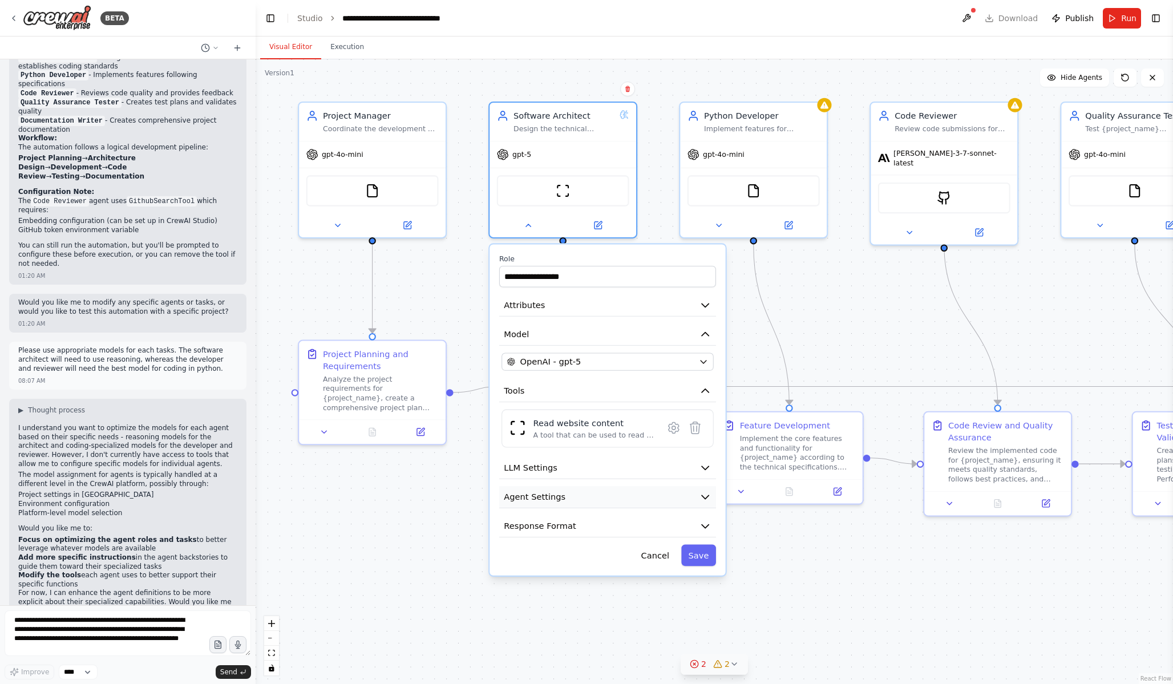
click at [705, 500] on icon "button" at bounding box center [705, 497] width 12 height 12
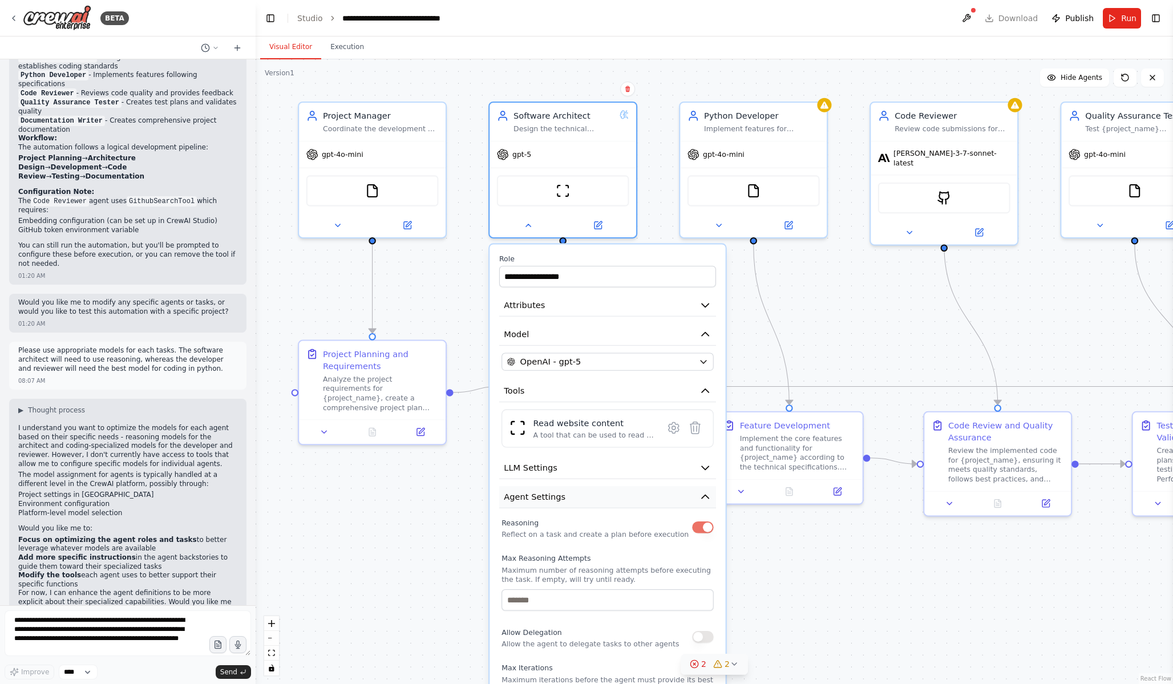
click at [705, 499] on icon "button" at bounding box center [705, 497] width 12 height 12
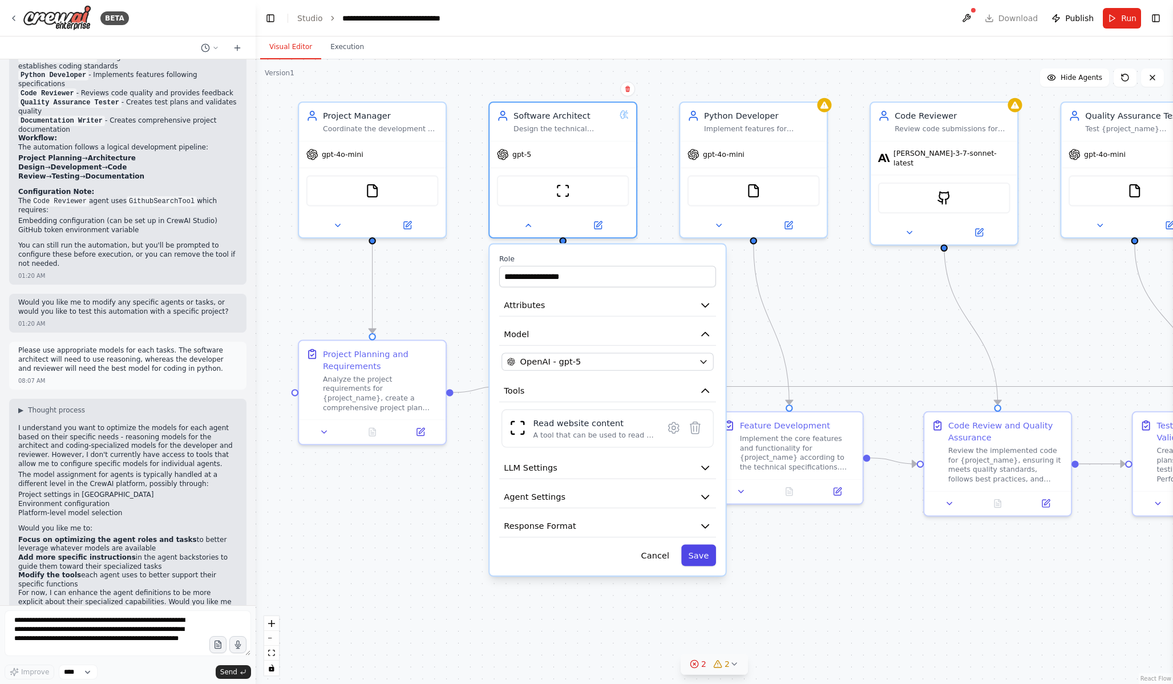
click at [695, 556] on button "Save" at bounding box center [698, 556] width 35 height 22
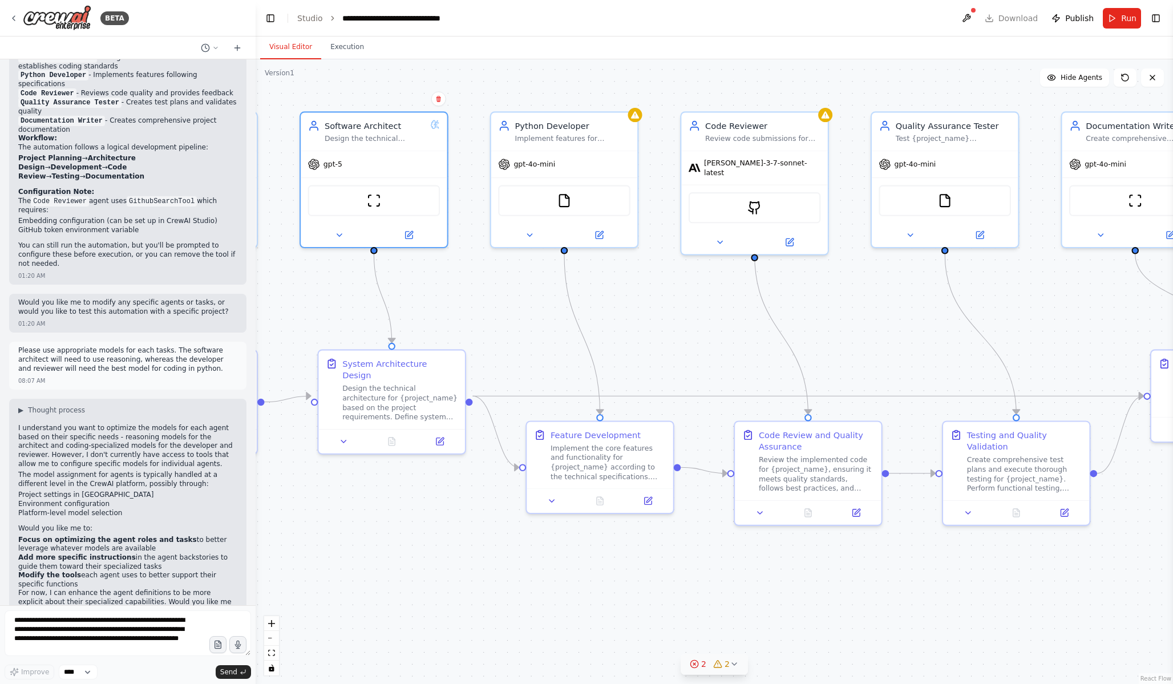
drag, startPoint x: 1042, startPoint y: 290, endPoint x: 853, endPoint y: 300, distance: 189.1
click at [852, 300] on div ".deletable-edge-delete-btn { width: 20px; height: 20px; border: 0px solid #ffff…" at bounding box center [714, 371] width 917 height 625
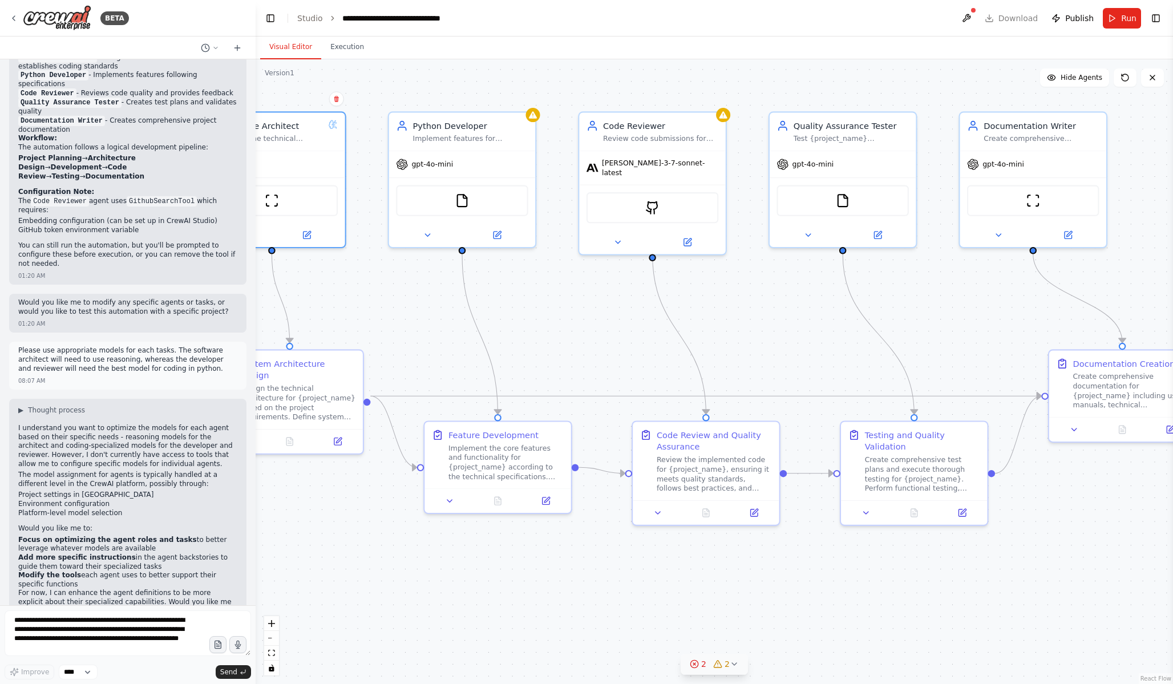
drag, startPoint x: 889, startPoint y: 293, endPoint x: 791, endPoint y: 290, distance: 98.2
click at [786, 293] on div ".deletable-edge-delete-btn { width: 20px; height: 20px; border: 0px solid #ffff…" at bounding box center [714, 371] width 917 height 625
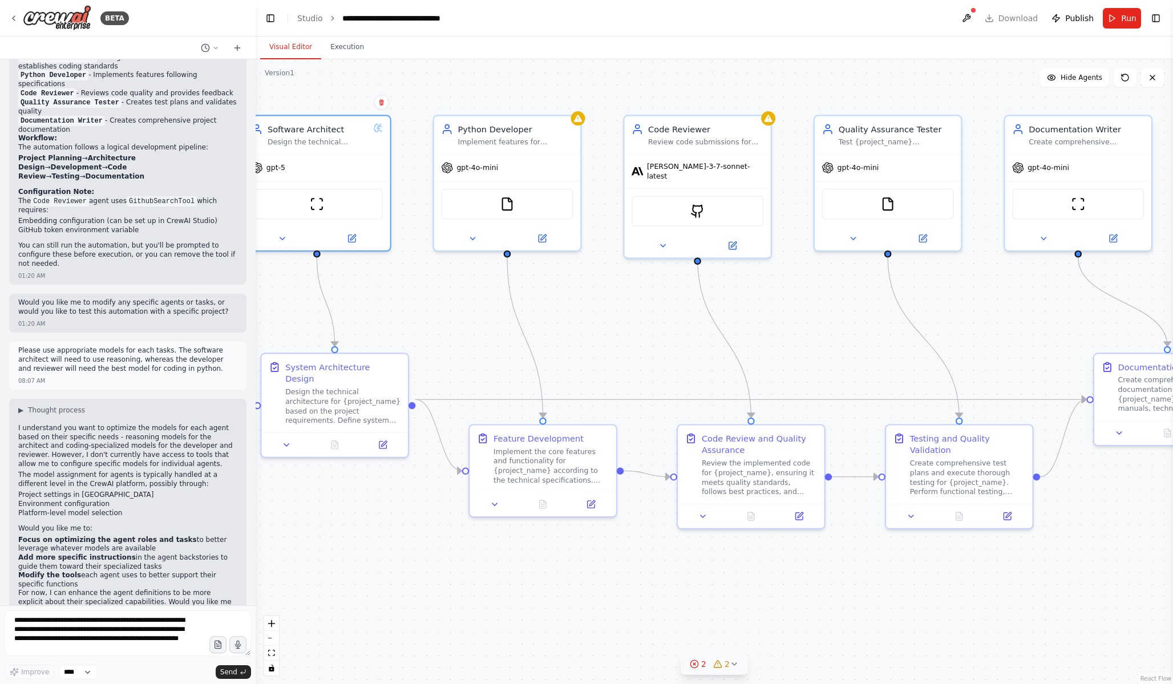
drag, startPoint x: 958, startPoint y: 273, endPoint x: 1006, endPoint y: 277, distance: 47.5
click at [1006, 277] on div ".deletable-edge-delete-btn { width: 20px; height: 20px; border: 0px solid #ffff…" at bounding box center [714, 371] width 917 height 625
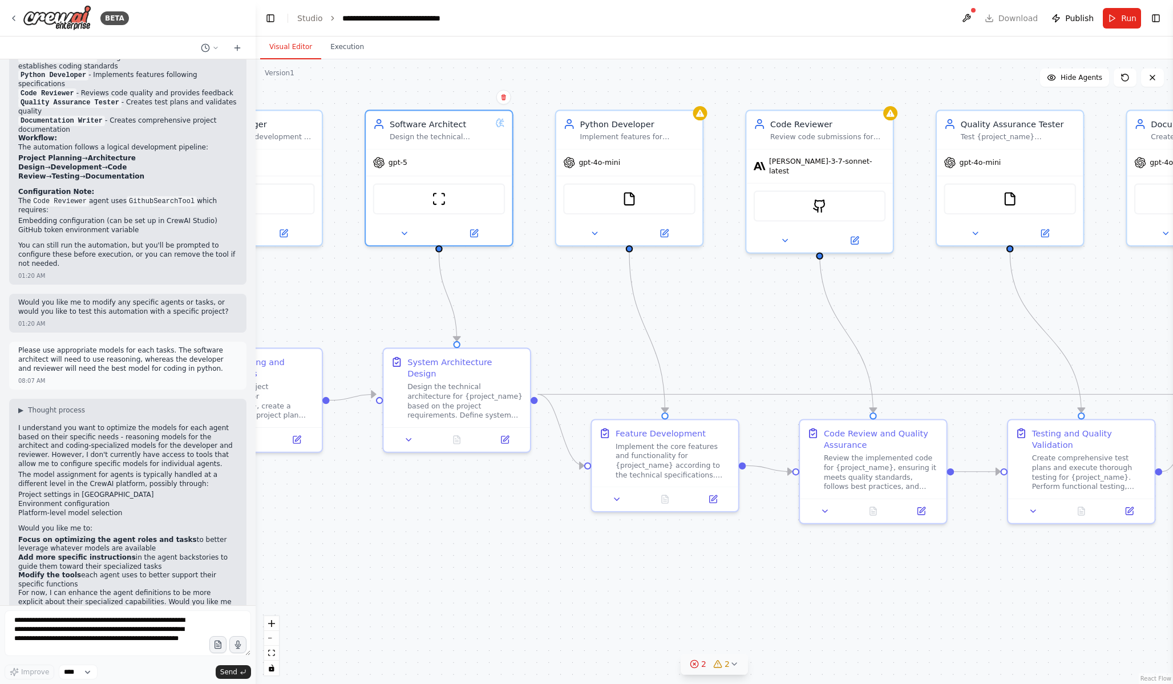
drag, startPoint x: 804, startPoint y: 319, endPoint x: 948, endPoint y: 319, distance: 143.8
click at [948, 319] on div ".deletable-edge-delete-btn { width: 20px; height: 20px; border: 0px solid #ffff…" at bounding box center [714, 371] width 917 height 625
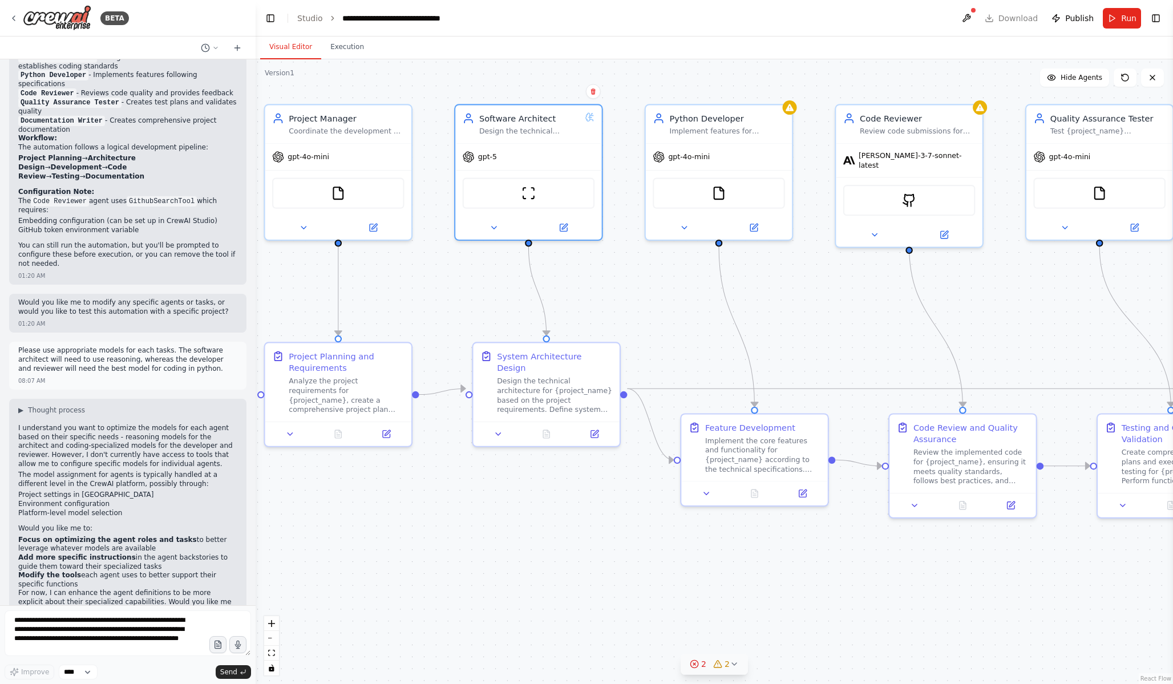
drag, startPoint x: 772, startPoint y: 305, endPoint x: 835, endPoint y: 294, distance: 63.1
click at [835, 294] on div ".deletable-edge-delete-btn { width: 20px; height: 20px; border: 0px solid #ffff…" at bounding box center [714, 371] width 917 height 625
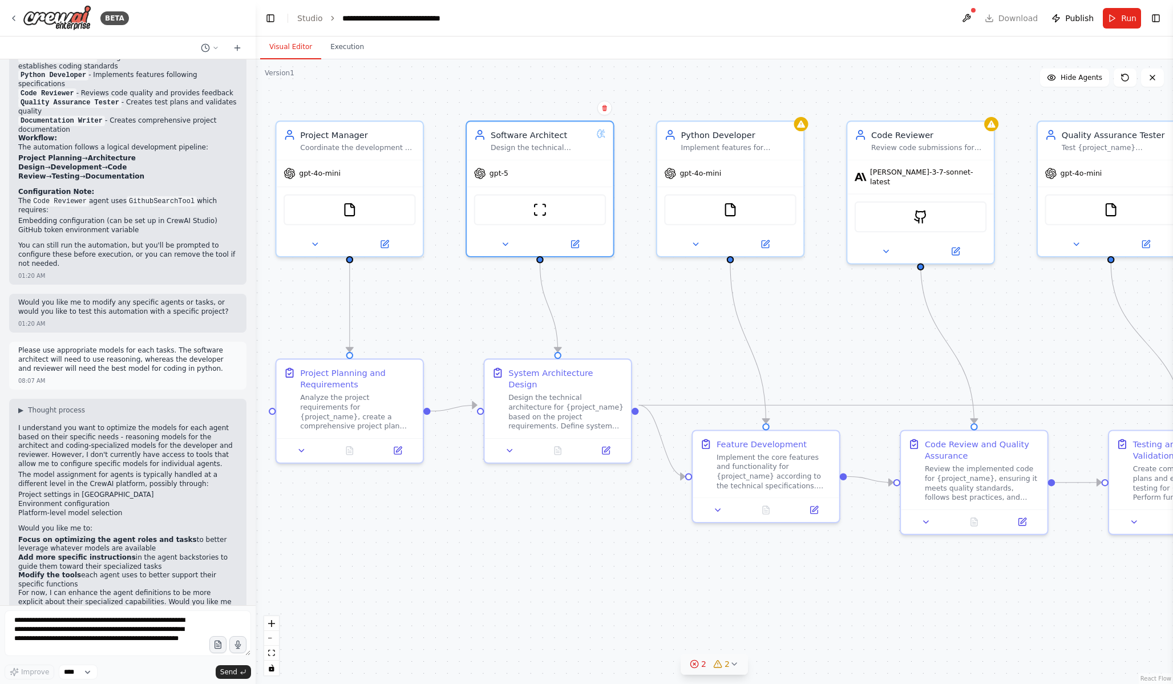
drag, startPoint x: 670, startPoint y: 317, endPoint x: 681, endPoint y: 333, distance: 20.1
click at [681, 333] on div ".deletable-edge-delete-btn { width: 20px; height: 20px; border: 0px solid #ffff…" at bounding box center [714, 371] width 917 height 625
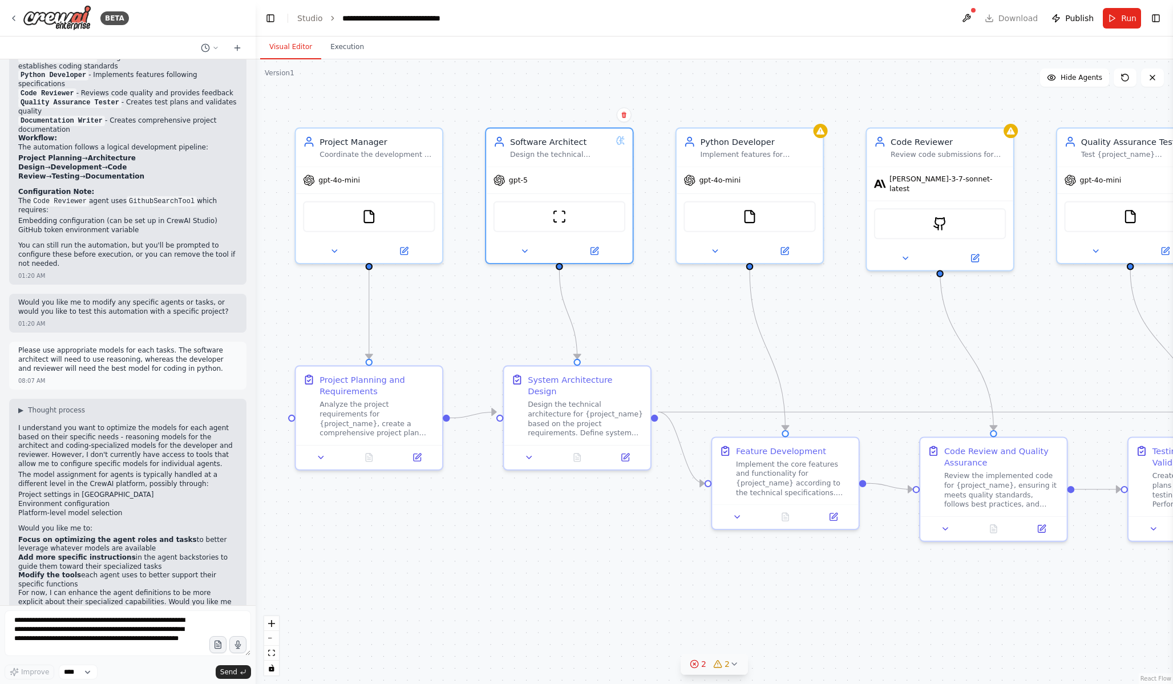
click at [707, 328] on div ".deletable-edge-delete-btn { width: 20px; height: 20px; border: 0px solid #ffff…" at bounding box center [714, 371] width 917 height 625
click at [904, 79] on div ".deletable-edge-delete-btn { width: 20px; height: 20px; border: 0px solid #ffff…" at bounding box center [714, 371] width 917 height 625
